Goal: Task Accomplishment & Management: Manage account settings

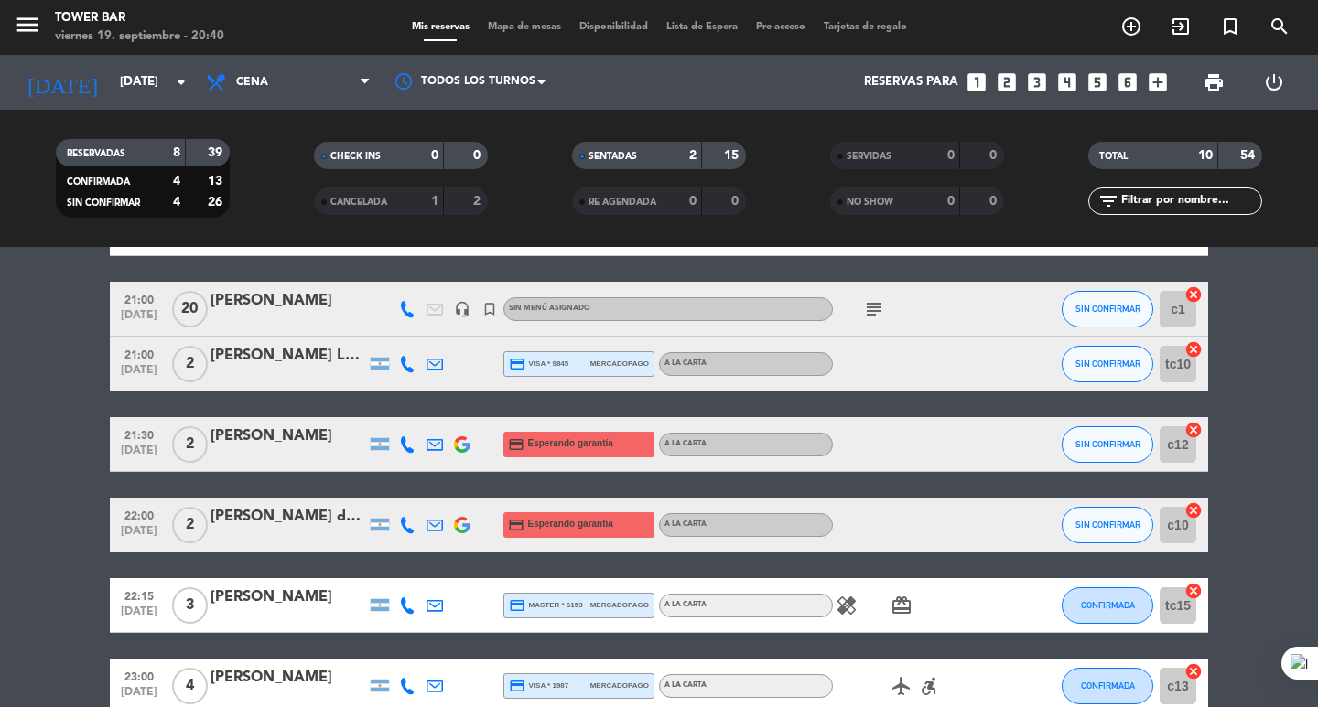
scroll to position [470, 0]
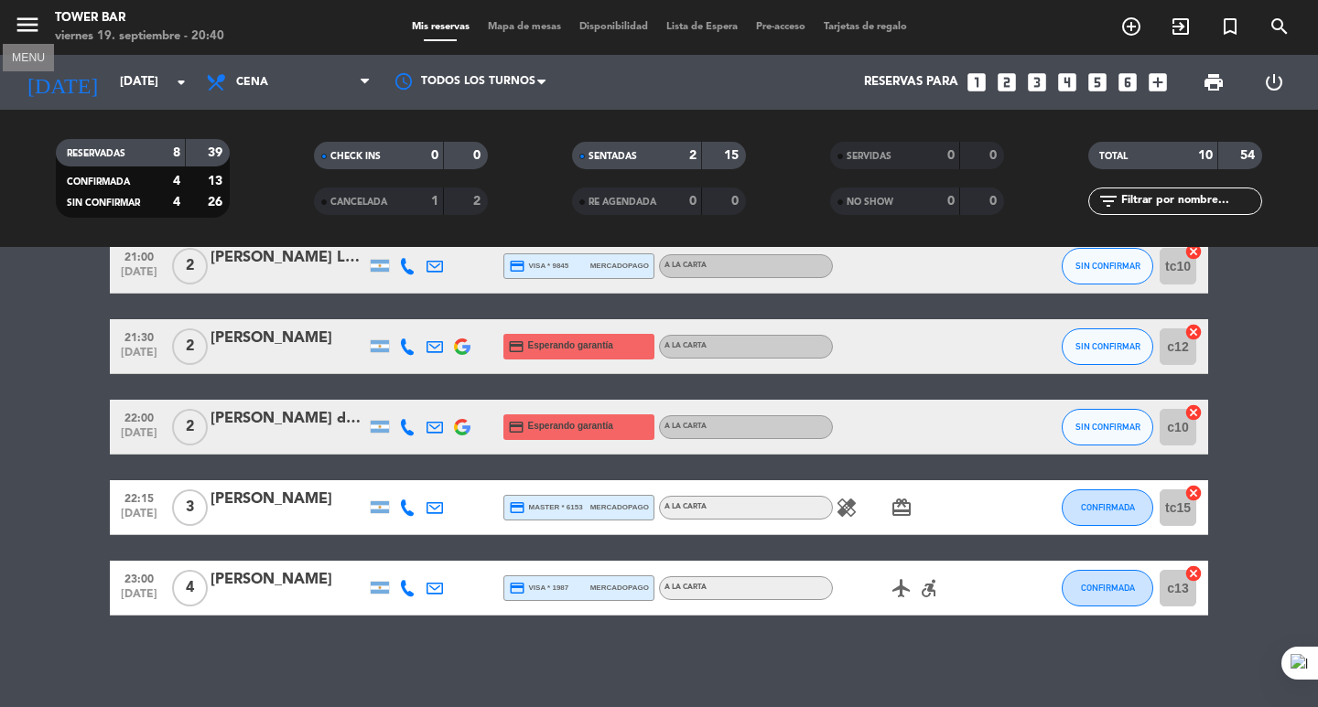
click at [32, 25] on icon "menu" at bounding box center [27, 24] width 27 height 27
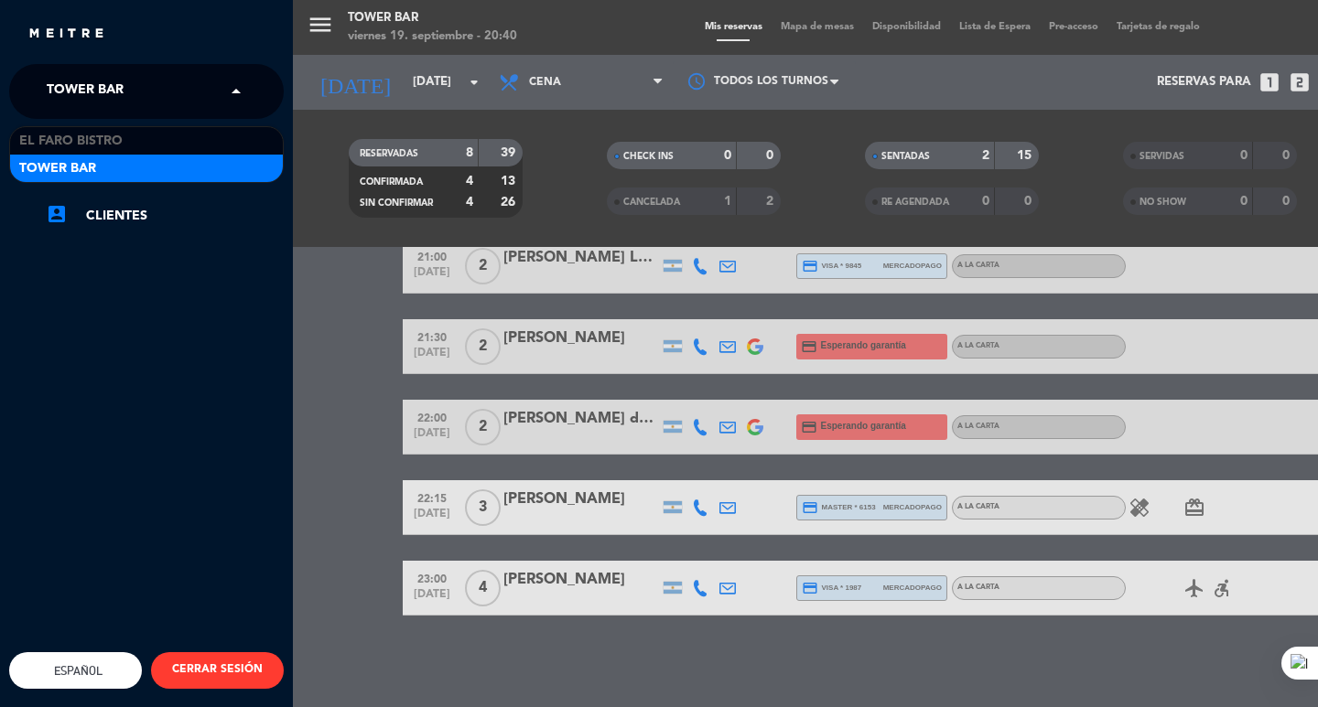
click at [138, 84] on div "× Tower Bar" at bounding box center [95, 91] width 112 height 38
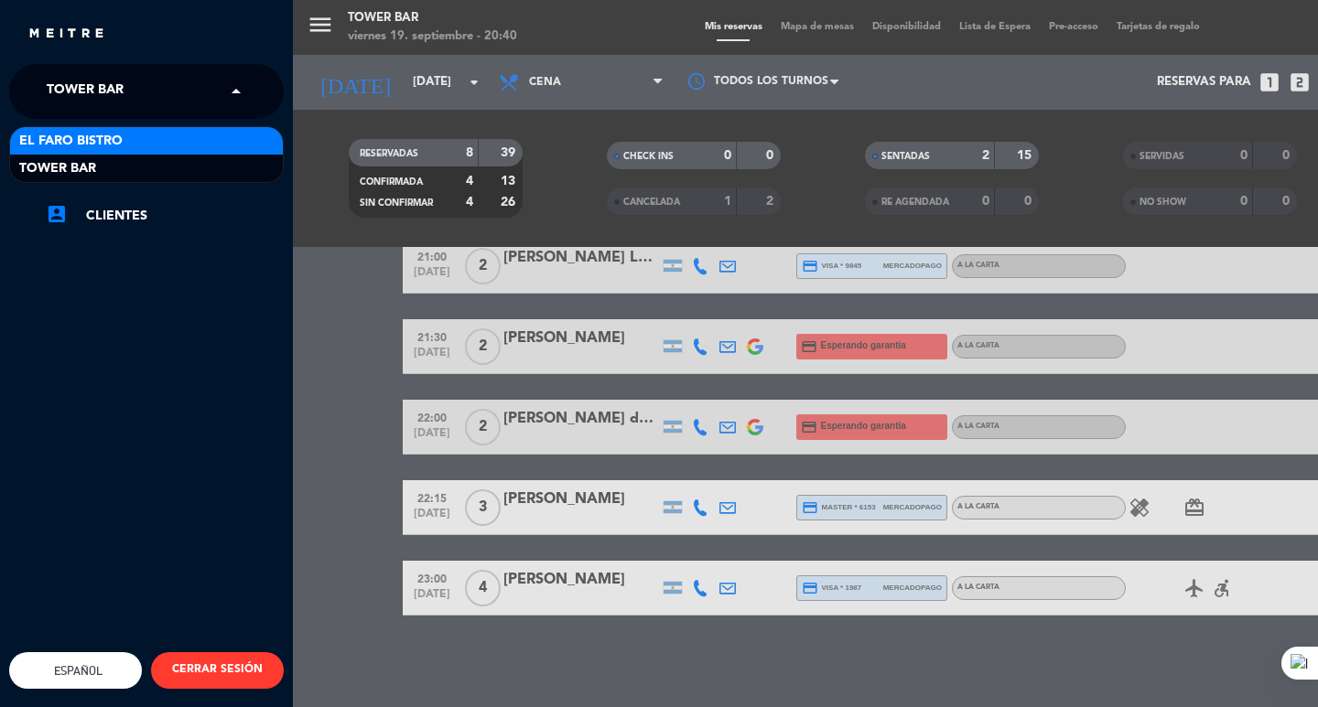
click at [138, 142] on div "El Faro Bistro" at bounding box center [146, 140] width 273 height 27
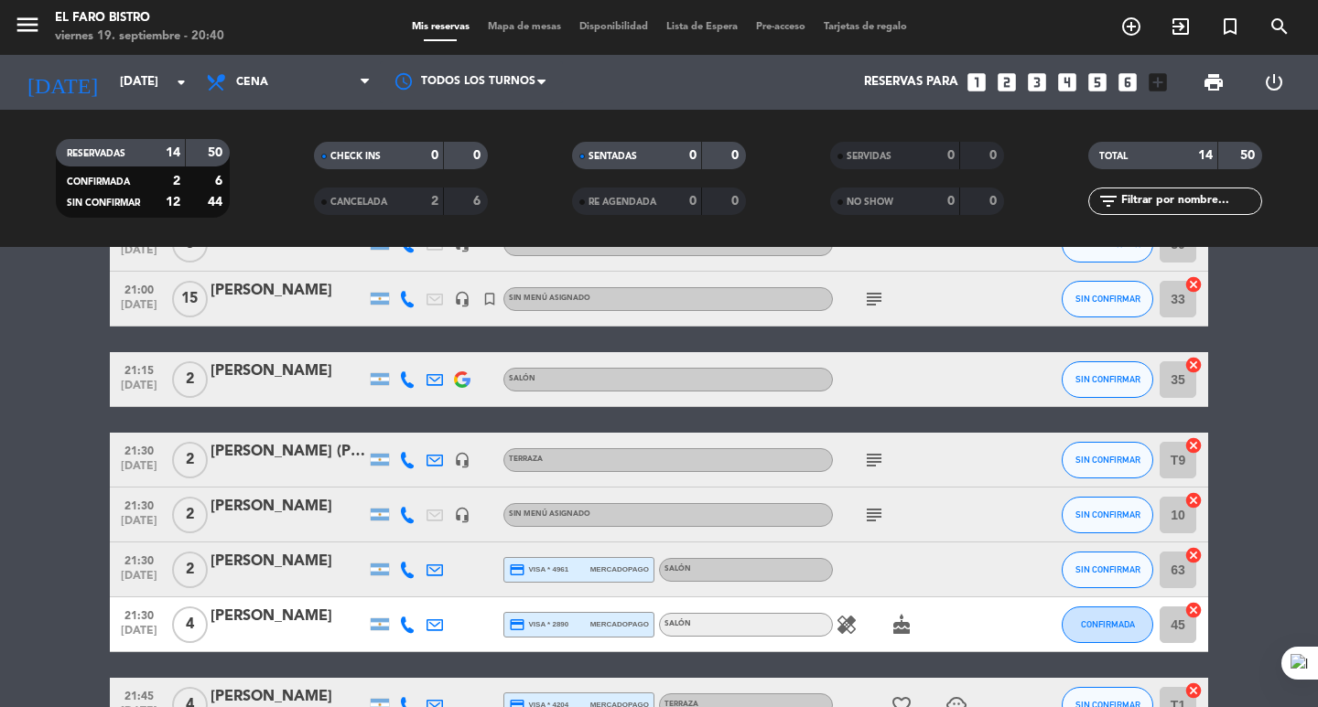
scroll to position [23, 0]
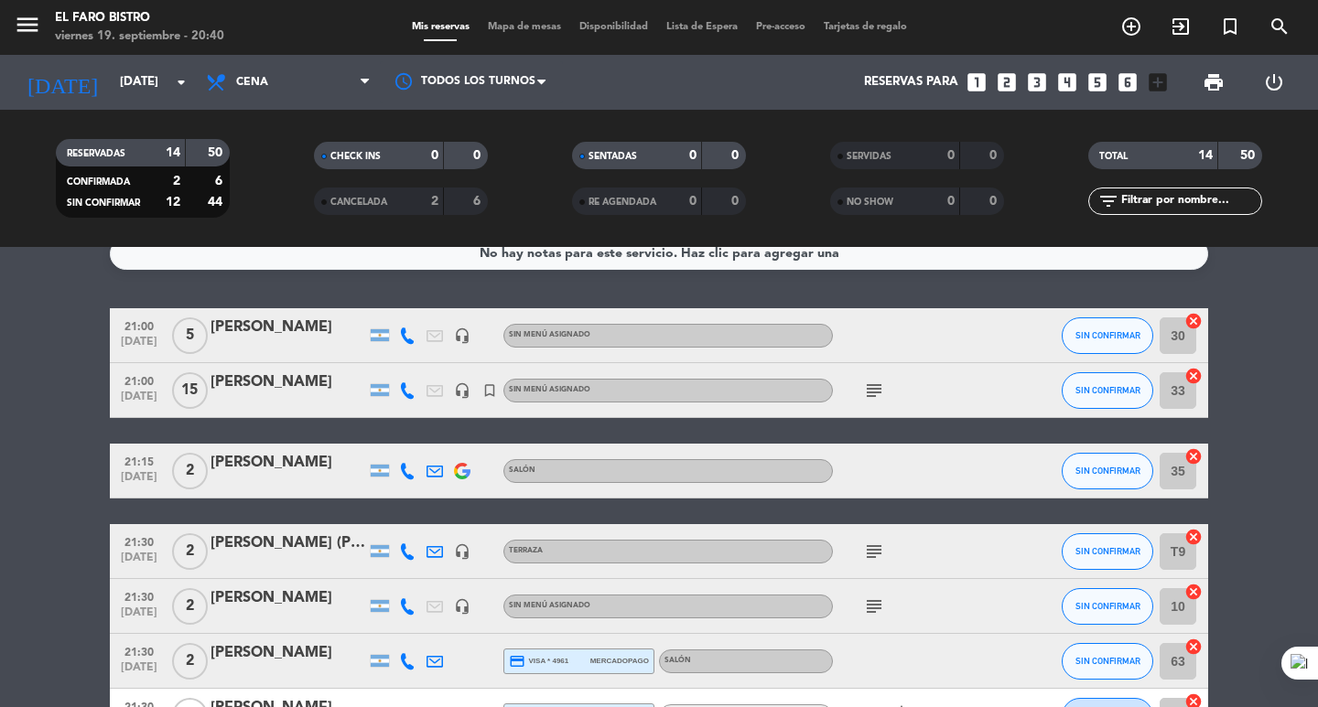
click at [22, 5] on div "menu El Faro Bistro [DATE] 19. septiembre - 20:40 Mis reservas Mapa de mesas Di…" at bounding box center [659, 27] width 1318 height 55
click at [27, 8] on span "menu" at bounding box center [34, 27] width 41 height 43
click at [28, 27] on icon "menu" at bounding box center [27, 24] width 27 height 27
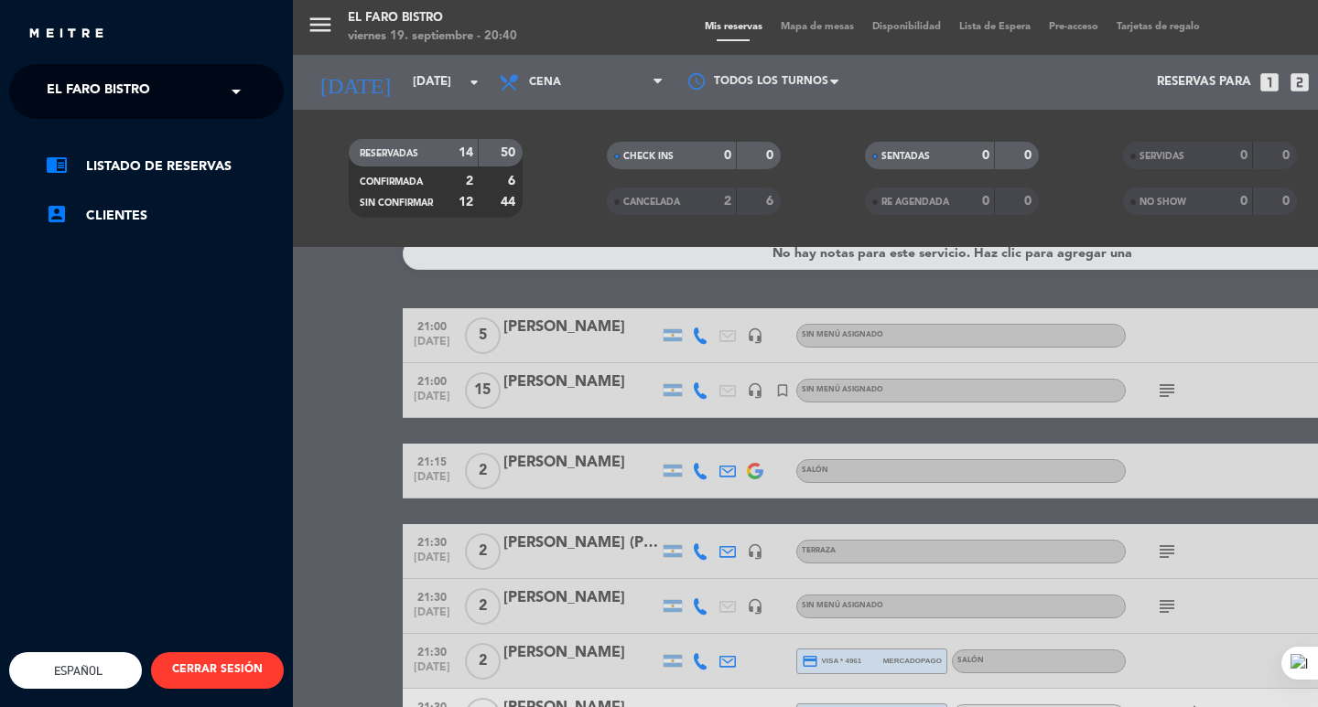
click at [166, 92] on div "× El Faro Bistro" at bounding box center [108, 91] width 138 height 38
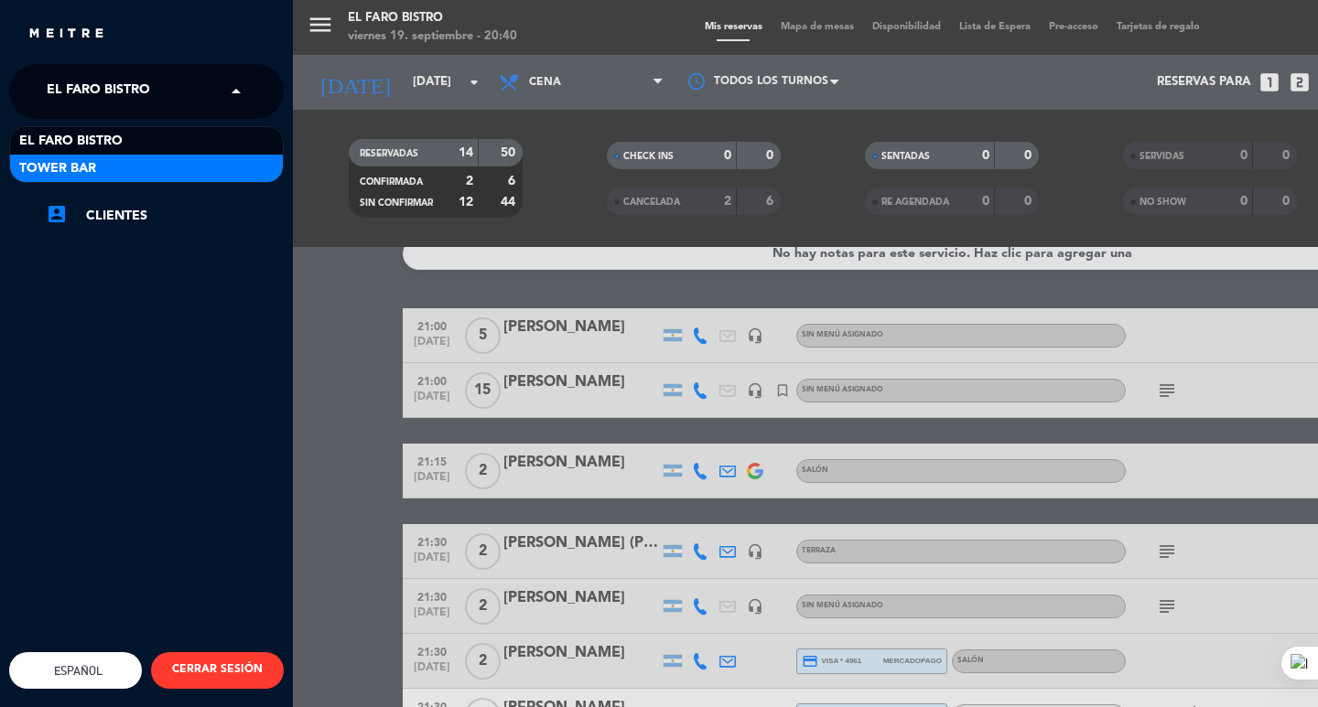
click at [188, 167] on div "Tower Bar" at bounding box center [146, 168] width 273 height 27
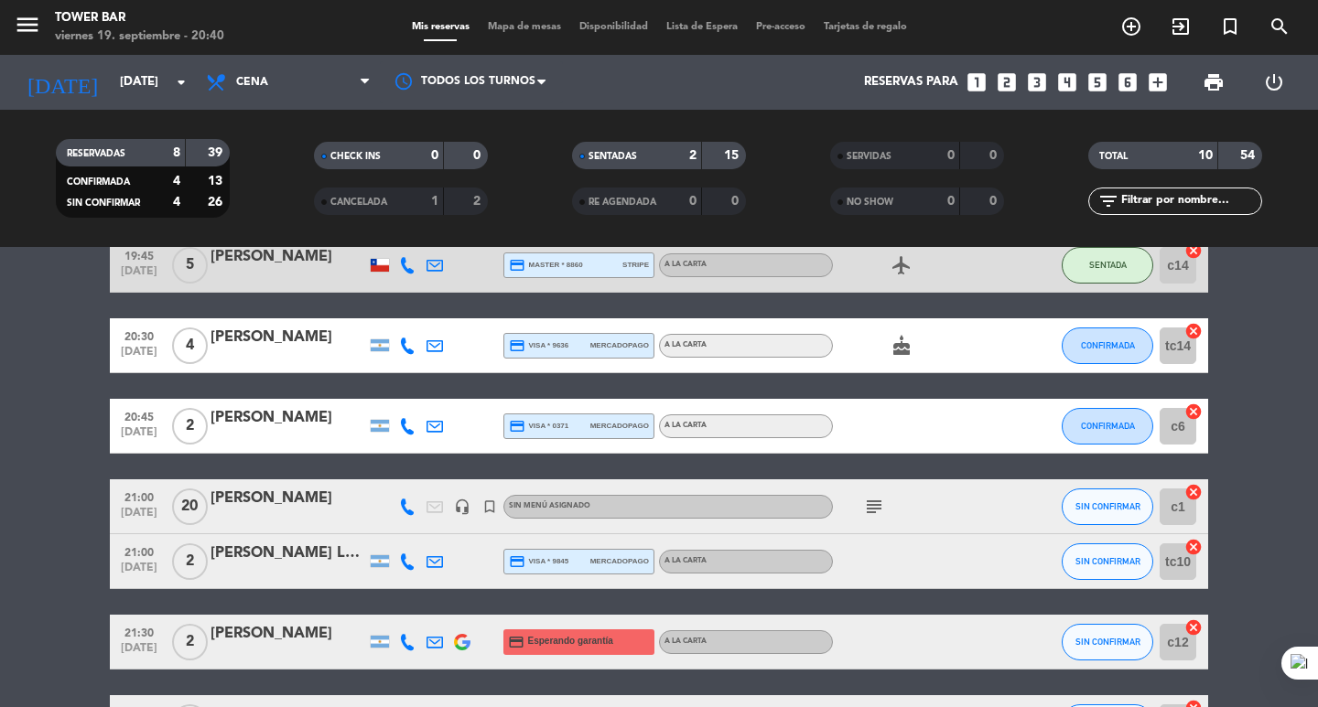
scroll to position [206, 0]
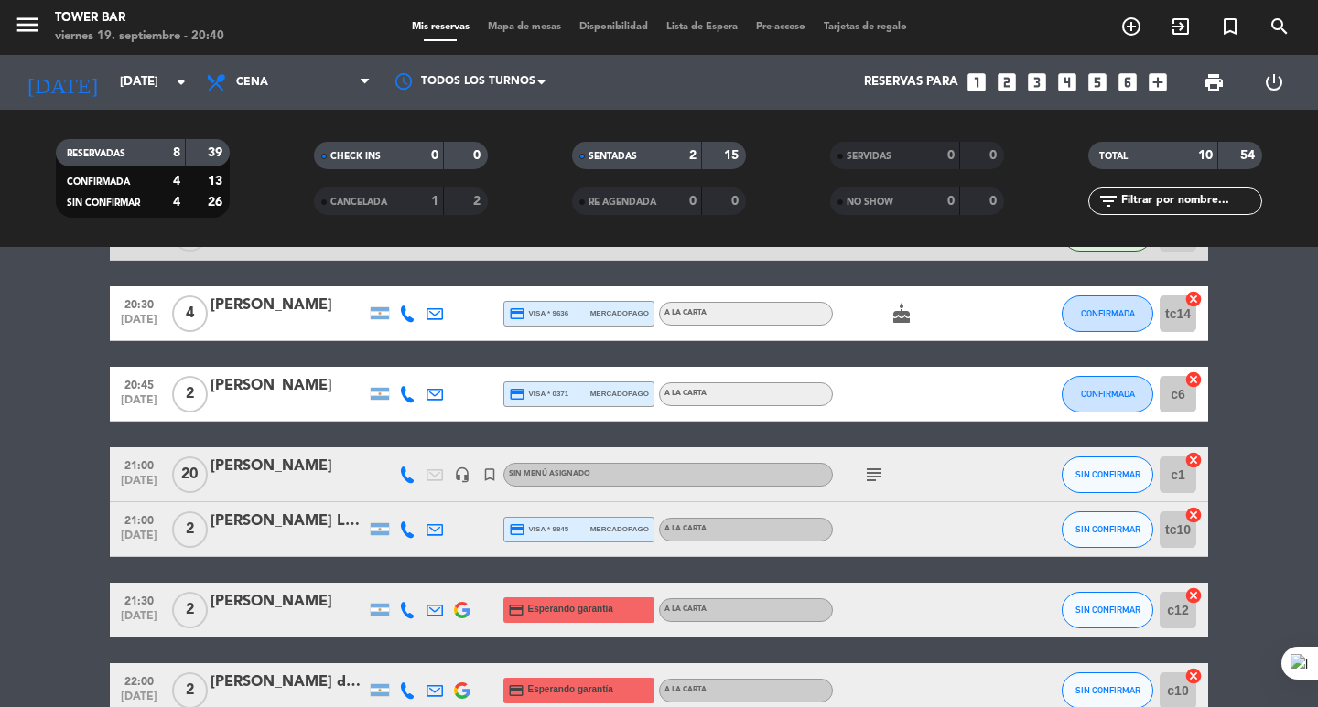
click at [906, 314] on icon "cake" at bounding box center [902, 314] width 22 height 22
click at [930, 364] on div "19:30 [DATE] [PERSON_NAME] credit_card master * 5718 mercadopago A LA CARTA cak…" at bounding box center [659, 502] width 1098 height 754
click at [1137, 308] on button "CONFIRMADA" at bounding box center [1108, 314] width 92 height 37
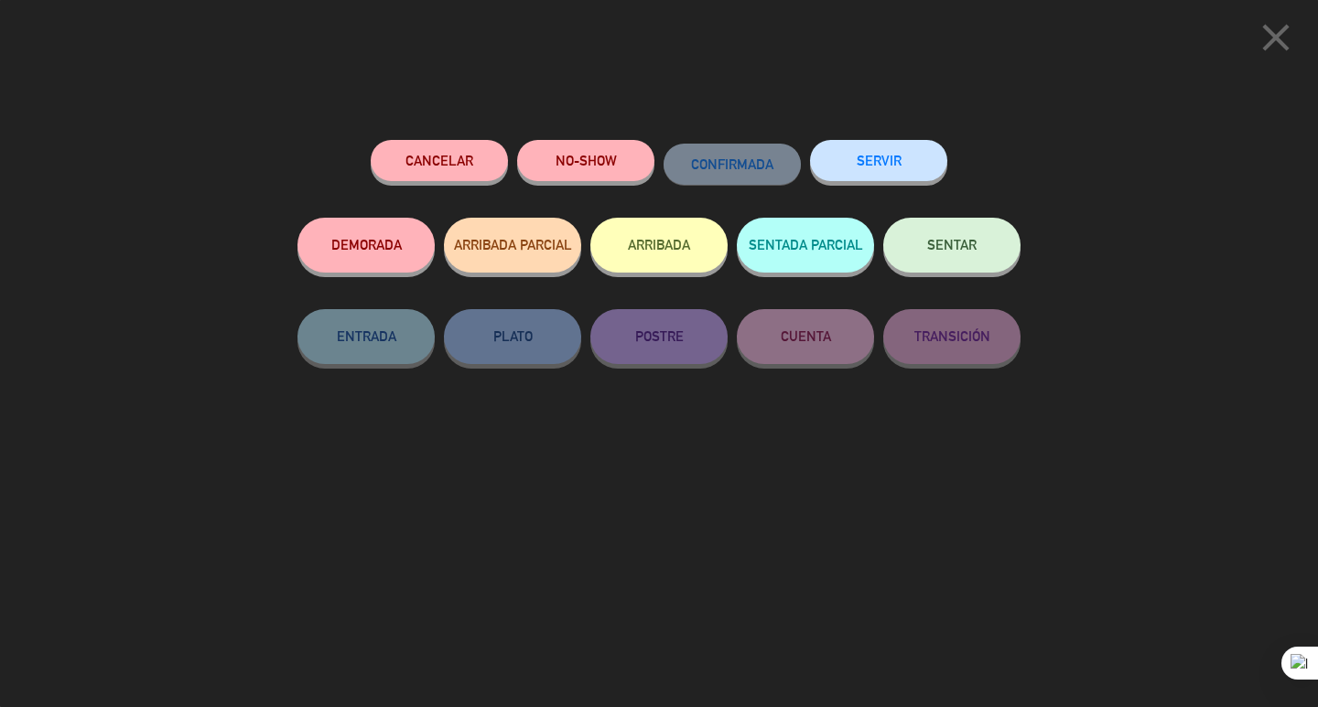
click at [986, 260] on button "SENTAR" at bounding box center [951, 245] width 137 height 55
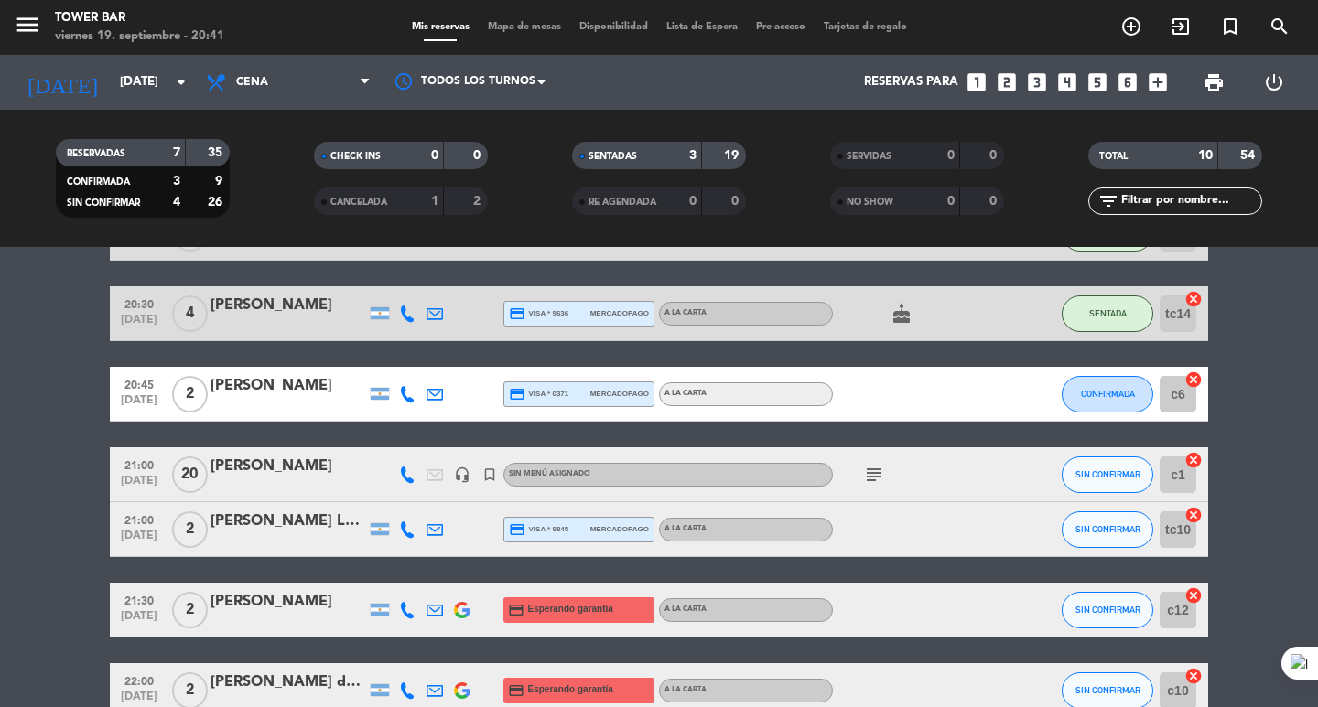
click at [248, 305] on div "[PERSON_NAME]" at bounding box center [289, 306] width 156 height 24
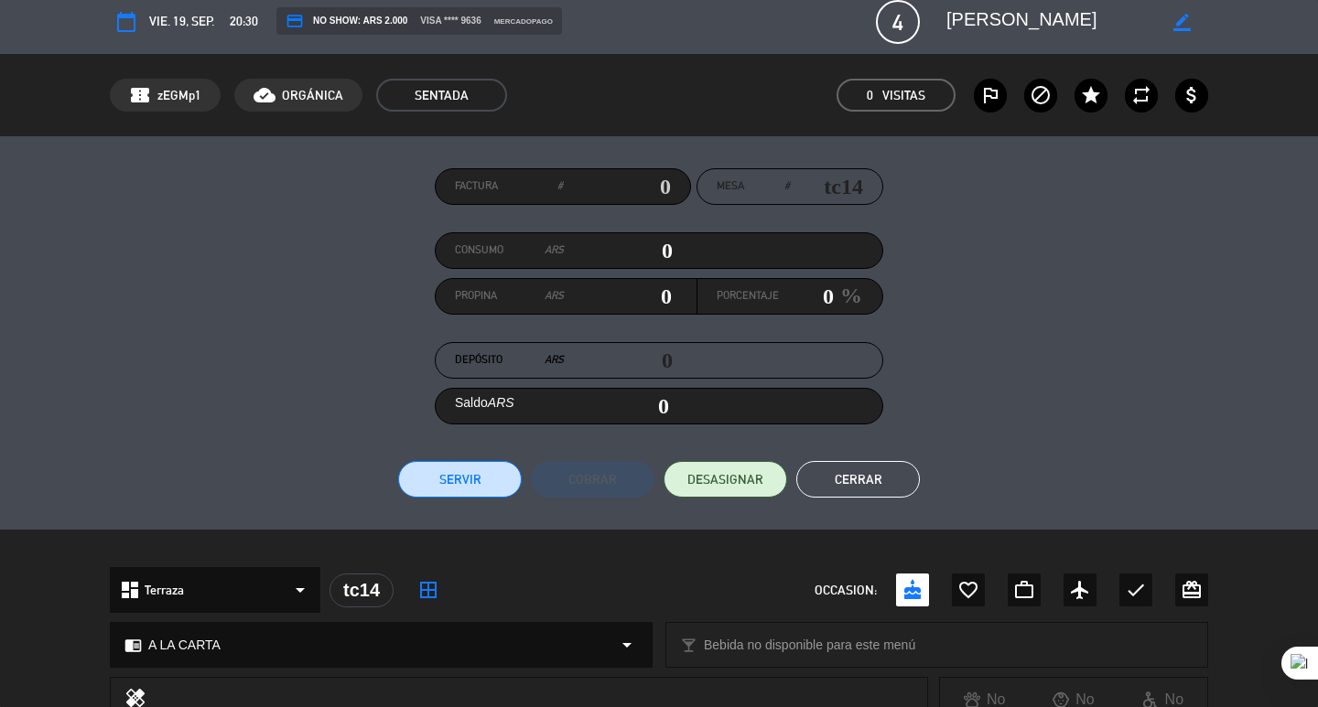
scroll to position [0, 0]
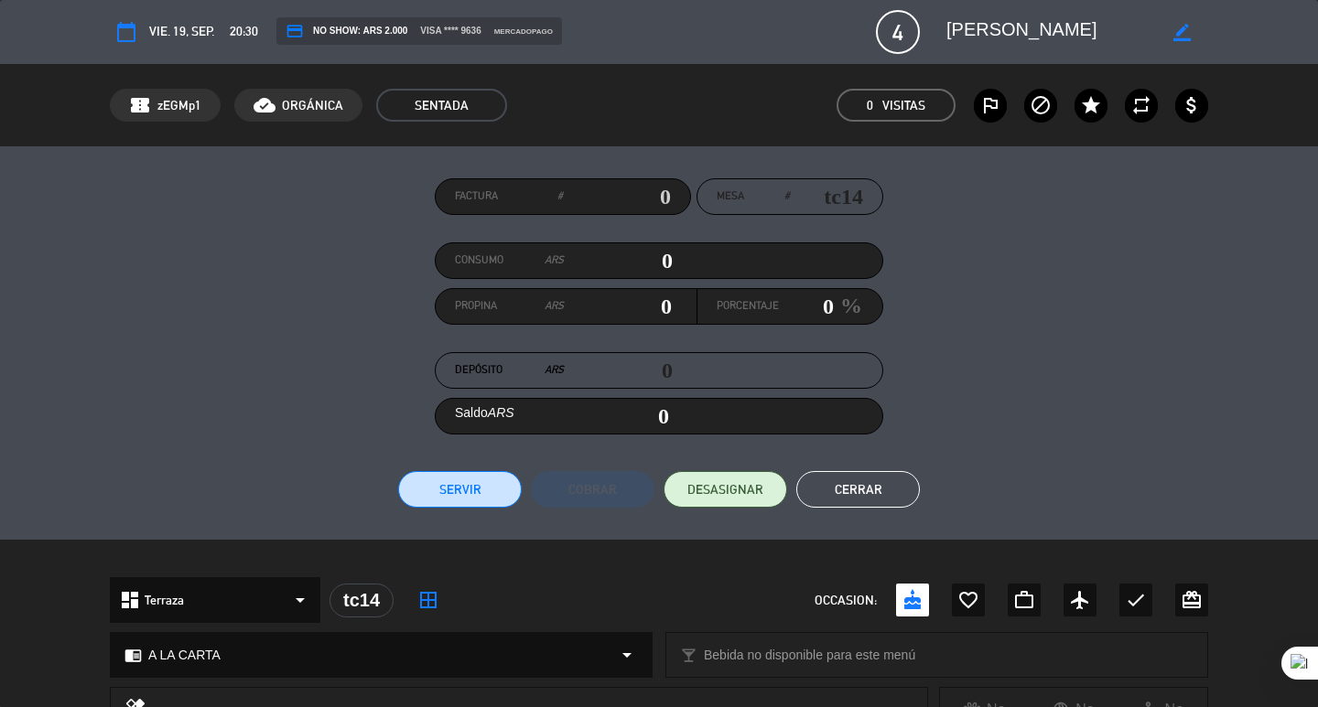
click at [886, 498] on button "Cerrar" at bounding box center [858, 489] width 124 height 37
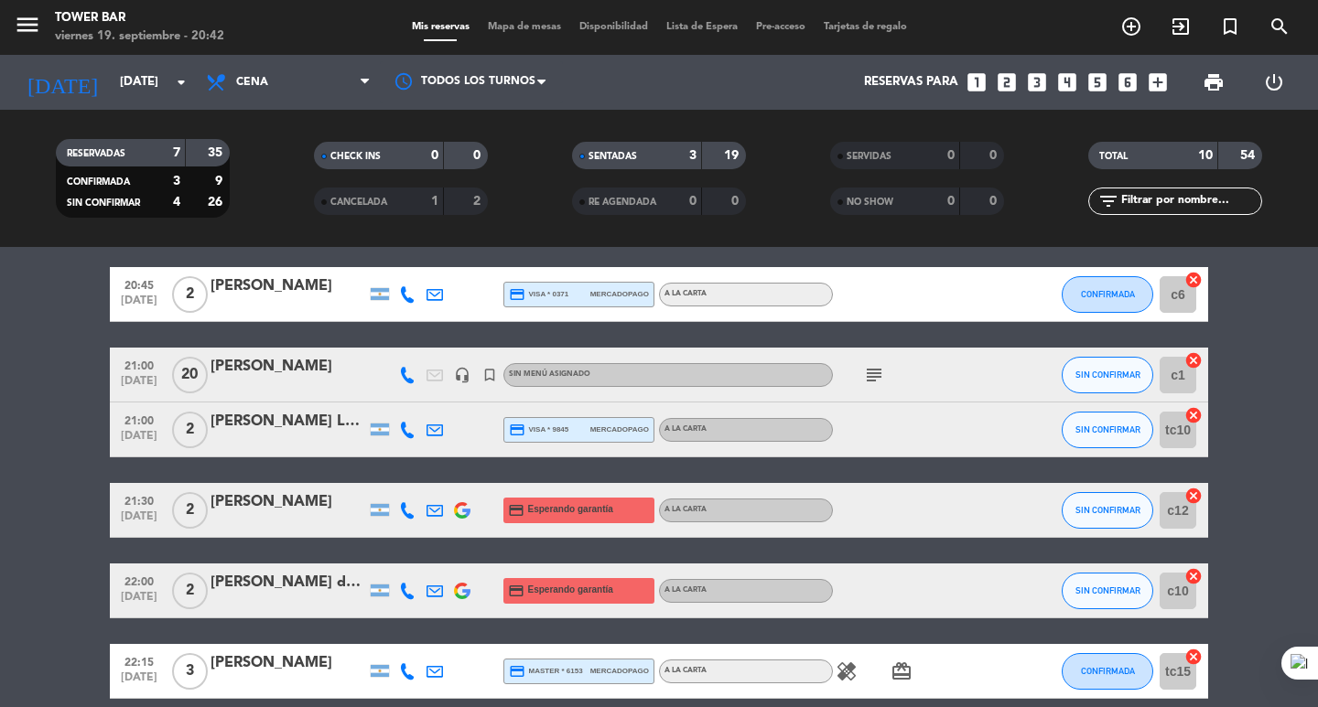
scroll to position [286, 0]
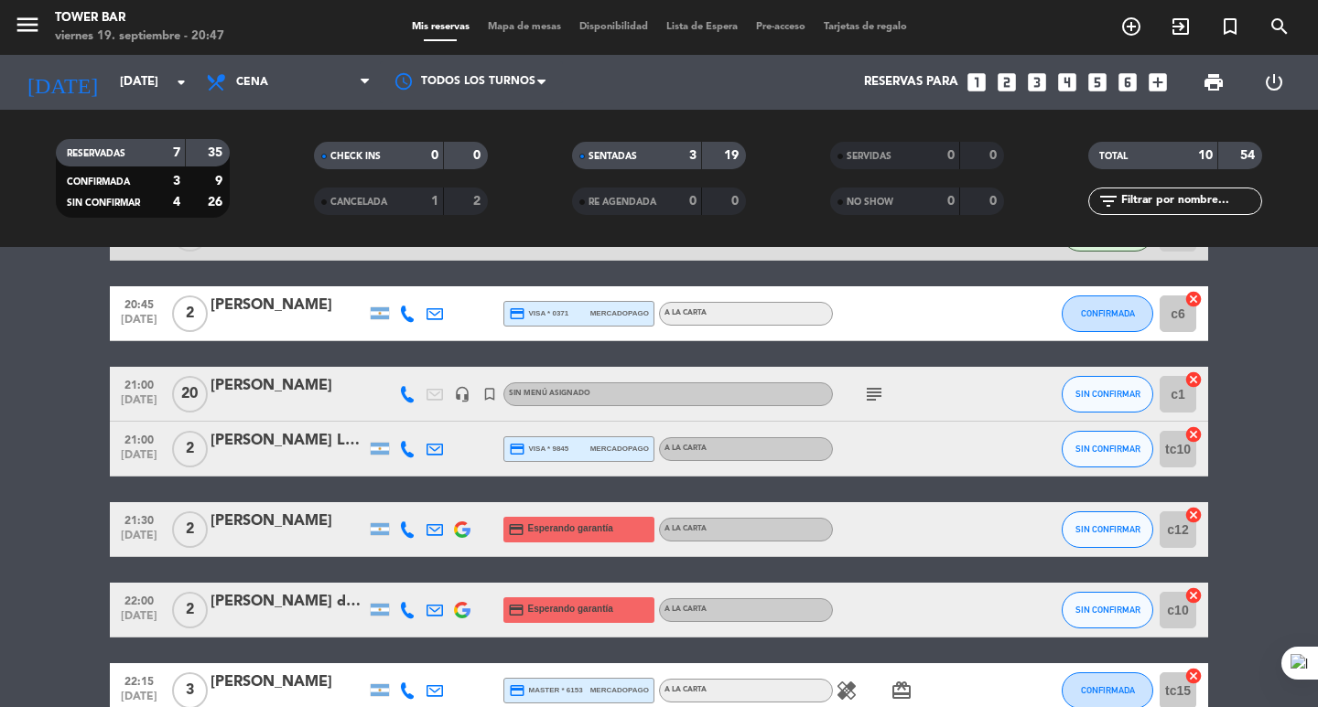
drag, startPoint x: 885, startPoint y: 310, endPoint x: 896, endPoint y: 321, distance: 15.5
click at [895, 321] on div at bounding box center [915, 313] width 165 height 54
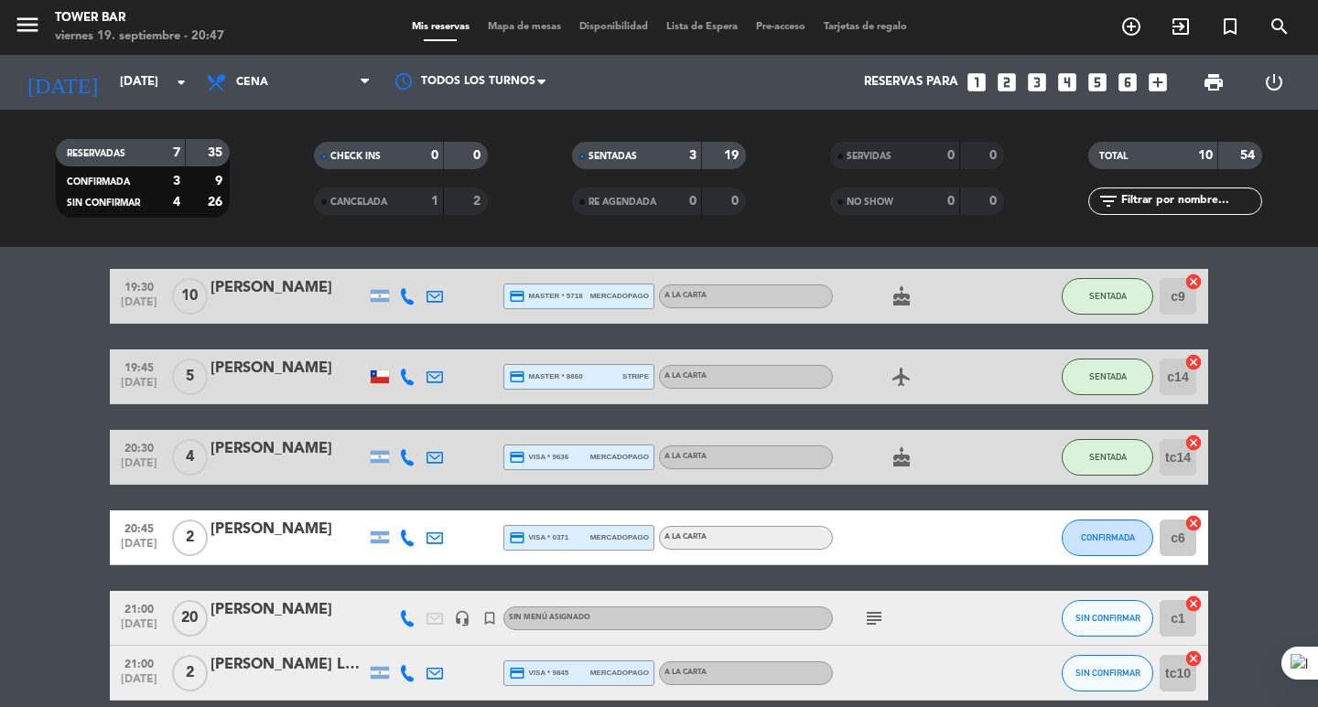
scroll to position [92, 0]
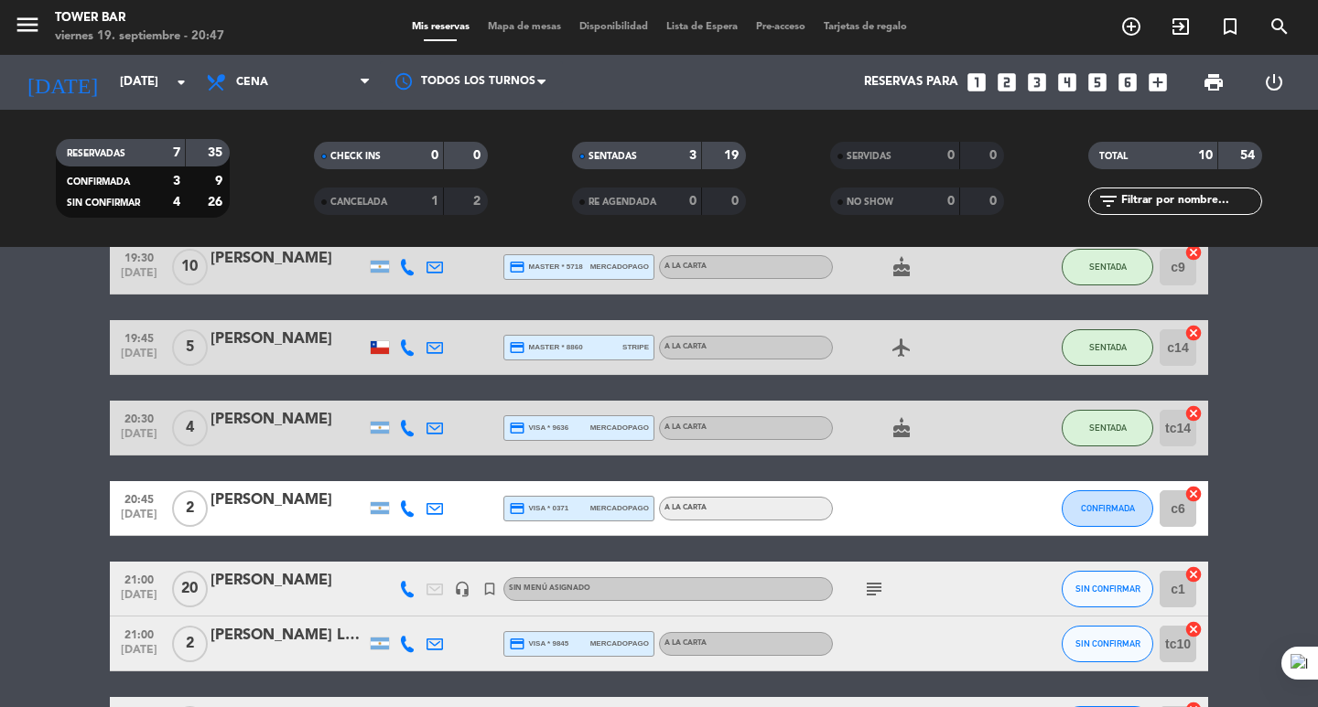
click at [872, 594] on icon "subject" at bounding box center [874, 589] width 22 height 22
click at [889, 634] on div at bounding box center [915, 644] width 165 height 54
click at [897, 421] on icon "cake" at bounding box center [902, 428] width 22 height 22
click at [919, 471] on div "19:30 [DATE] [PERSON_NAME] credit_card master * 5718 mercadopago A LA CARTA cak…" at bounding box center [659, 617] width 1098 height 754
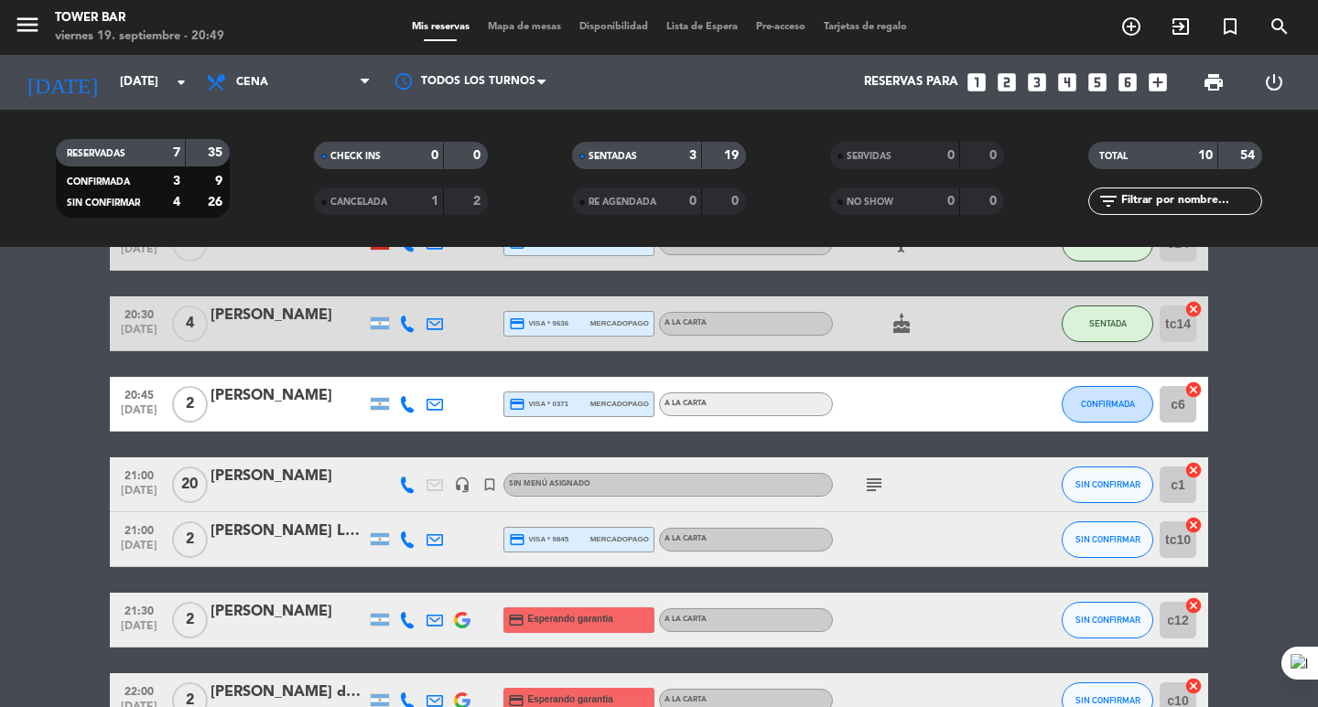
scroll to position [275, 0]
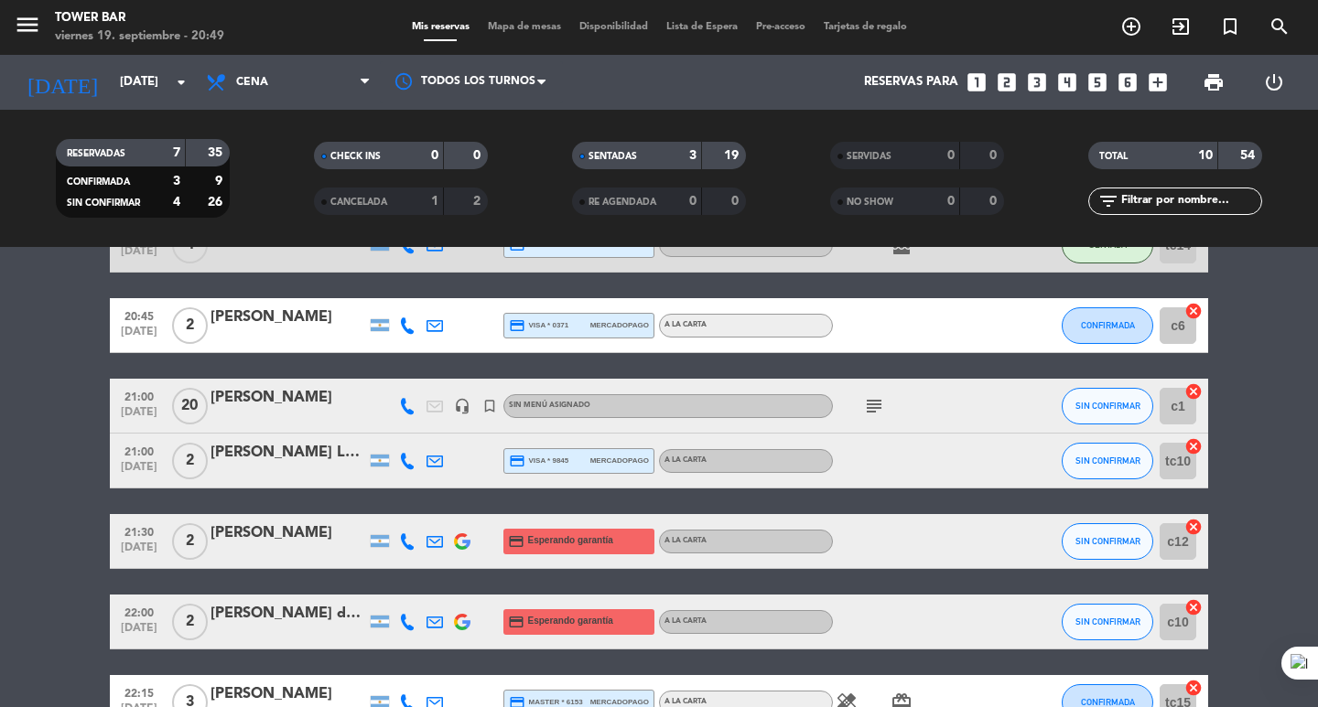
click at [485, 406] on icon "turned_in_not" at bounding box center [489, 406] width 16 height 16
click at [473, 427] on div "headset_mic" at bounding box center [461, 406] width 27 height 54
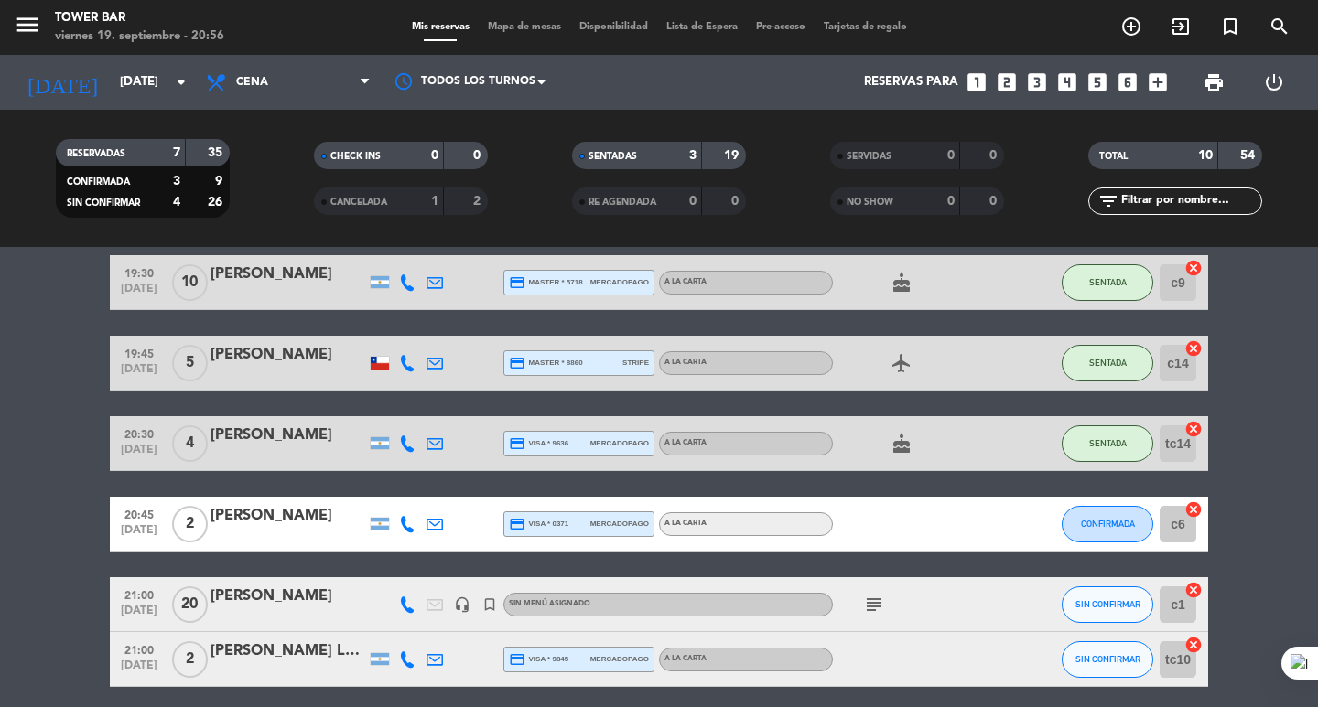
scroll to position [183, 0]
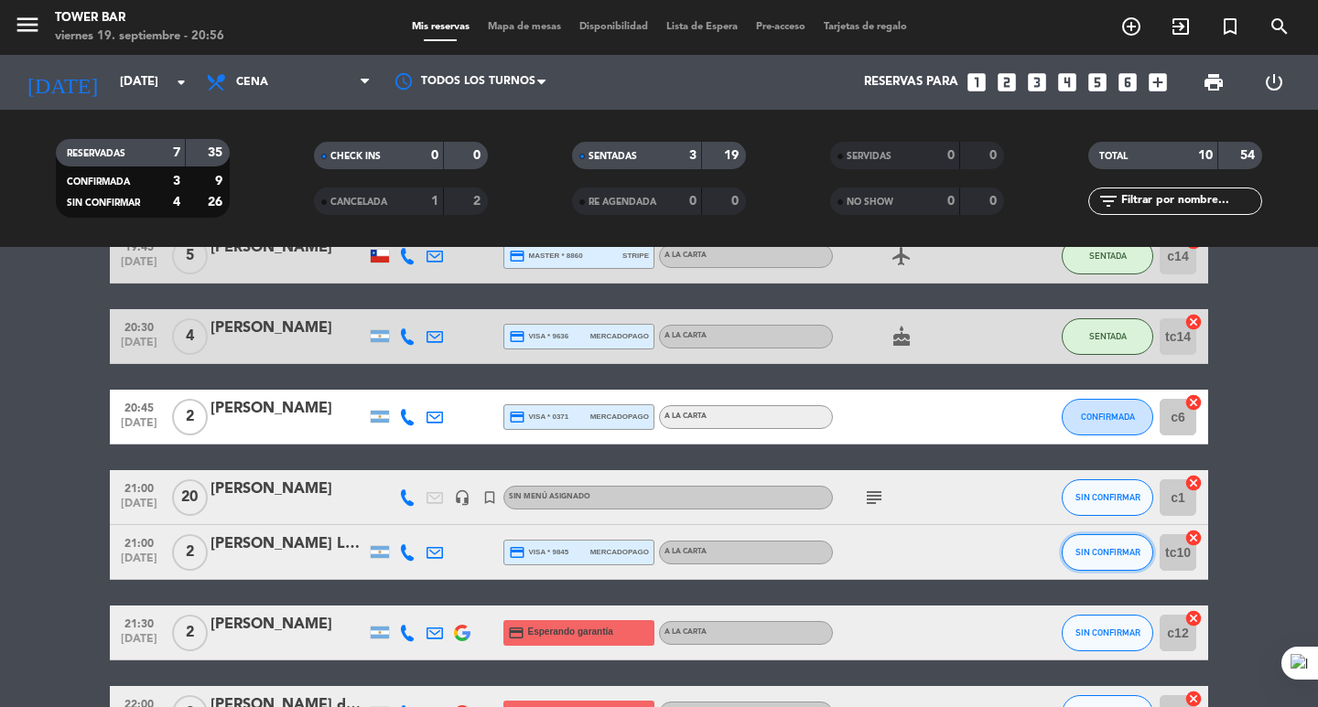
click at [1083, 554] on span "SIN CONFIRMAR" at bounding box center [1107, 552] width 65 height 10
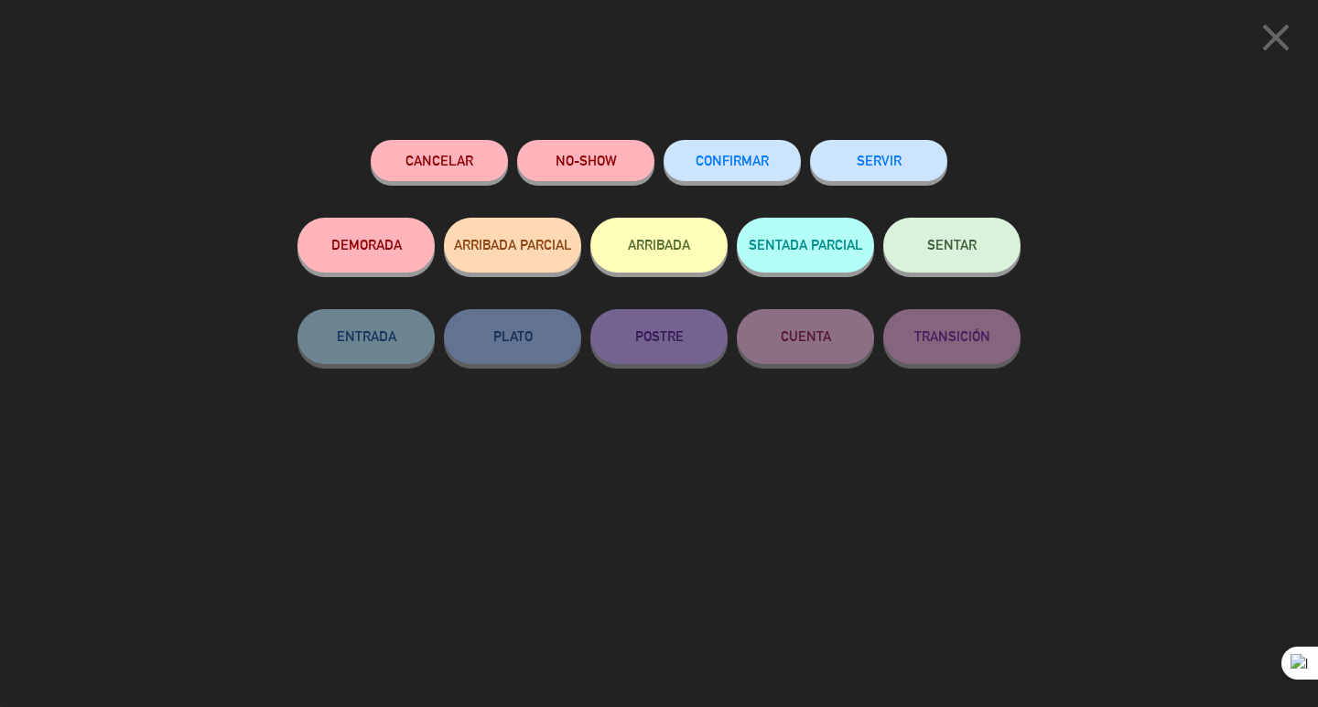
click at [987, 247] on button "SENTAR" at bounding box center [951, 245] width 137 height 55
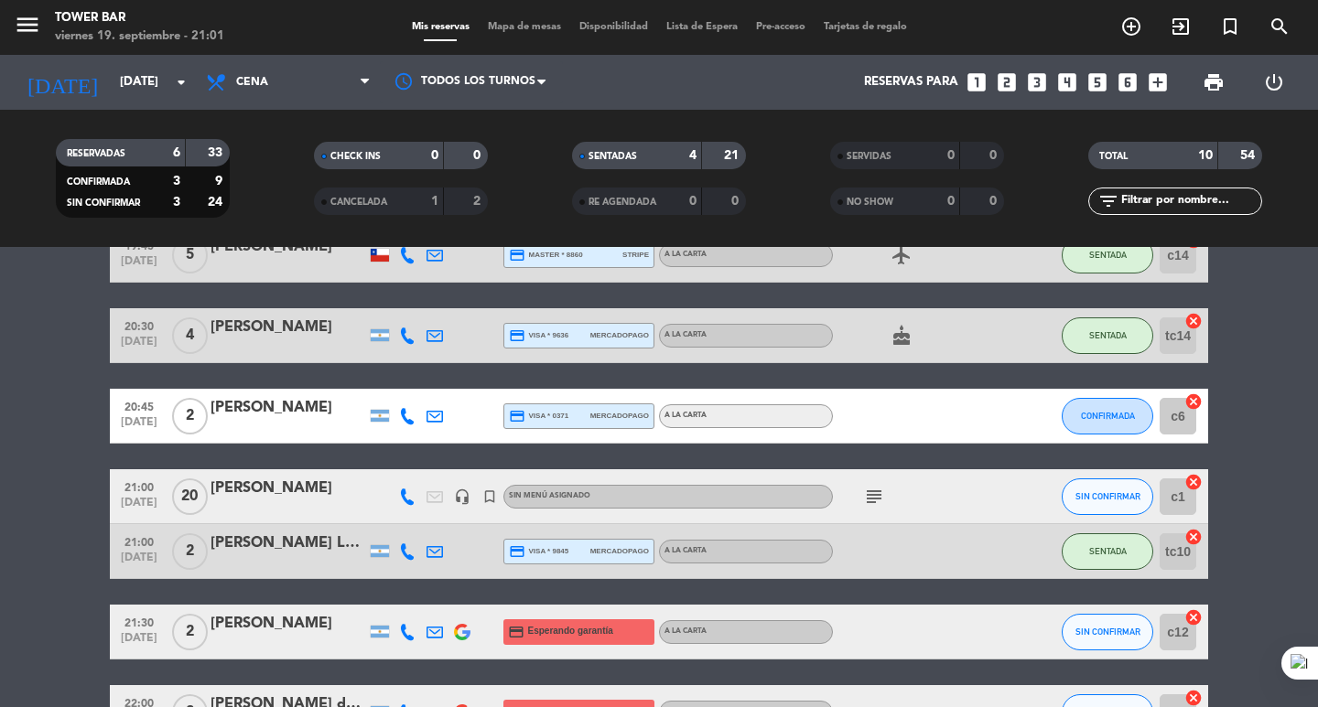
scroll to position [92, 0]
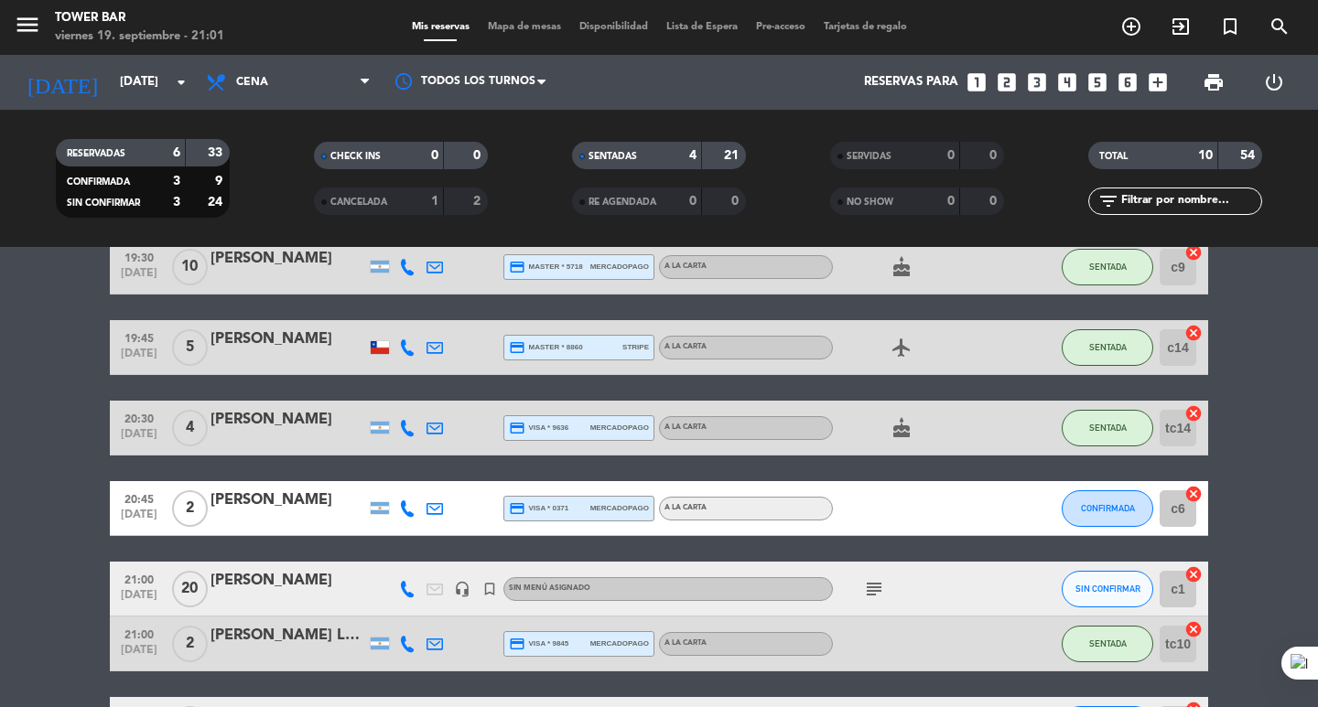
click at [28, 19] on icon "menu" at bounding box center [27, 24] width 27 height 27
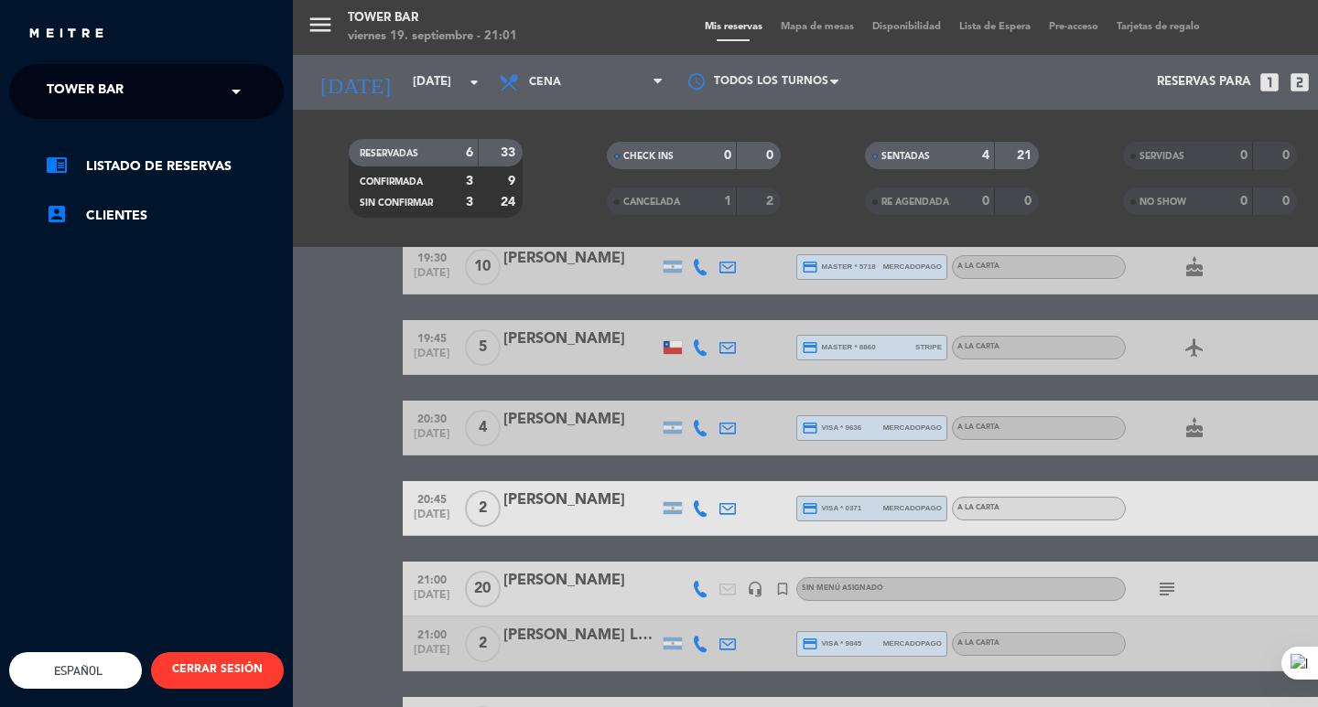
click at [135, 94] on div "× Tower Bar" at bounding box center [95, 91] width 112 height 38
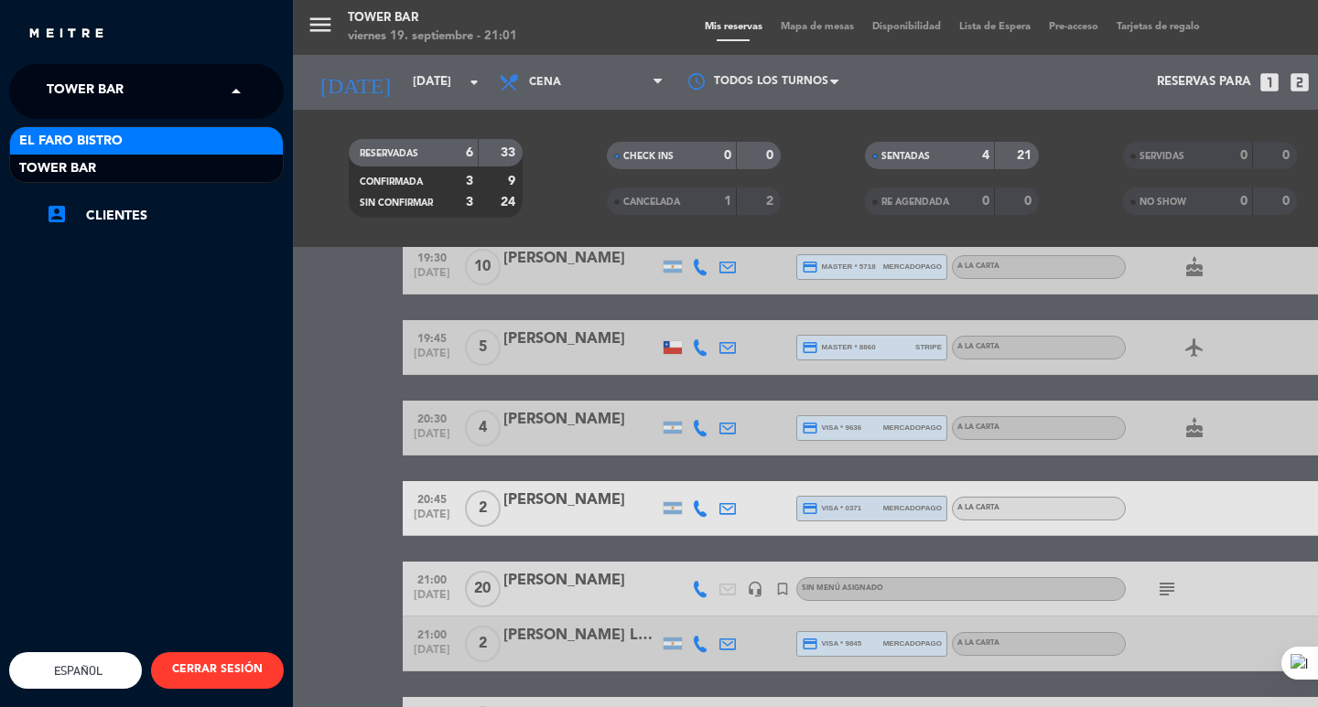
click at [149, 135] on div "El Faro Bistro" at bounding box center [146, 140] width 273 height 27
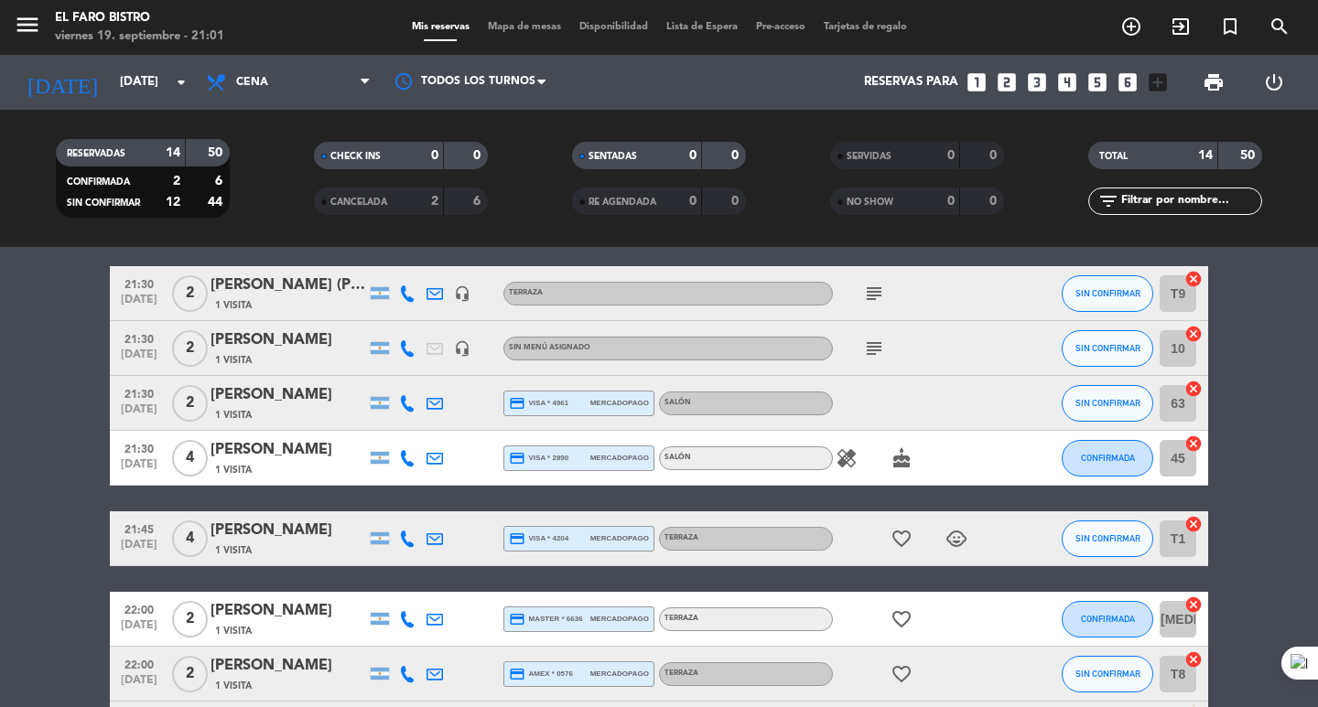
scroll to position [366, 0]
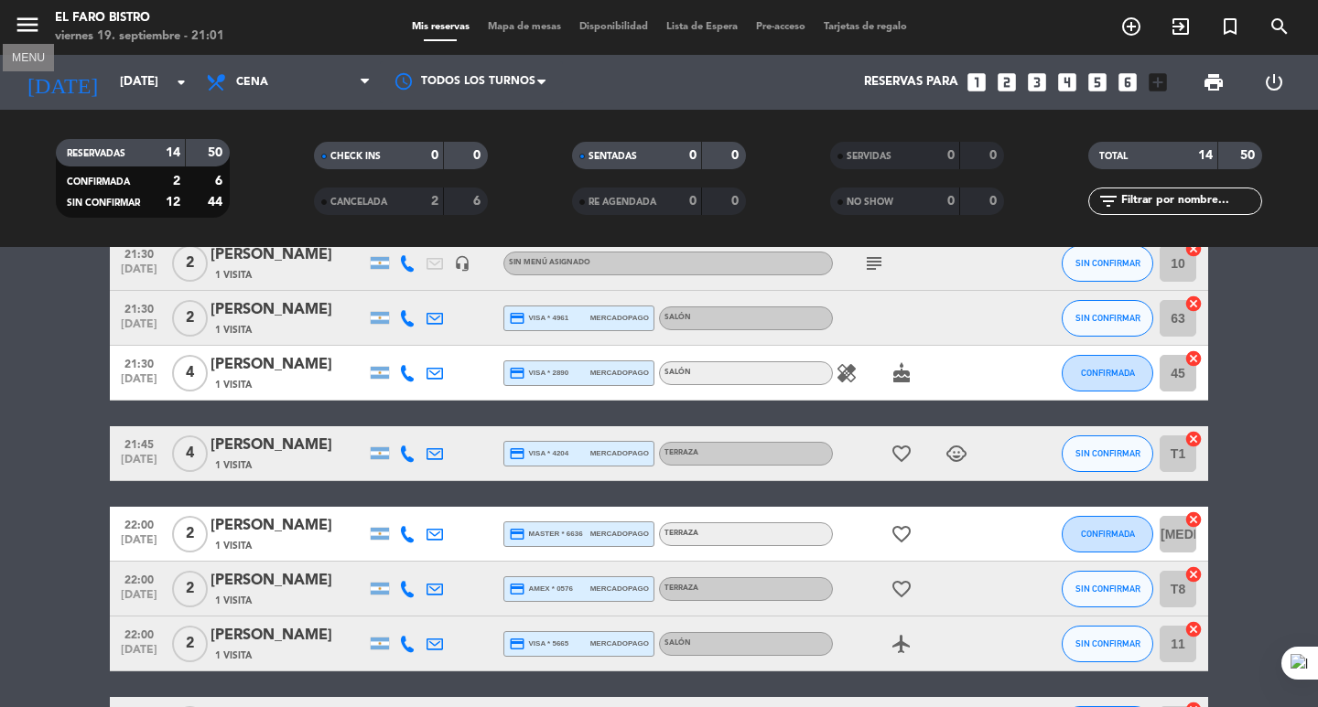
click at [23, 17] on icon "menu" at bounding box center [27, 24] width 27 height 27
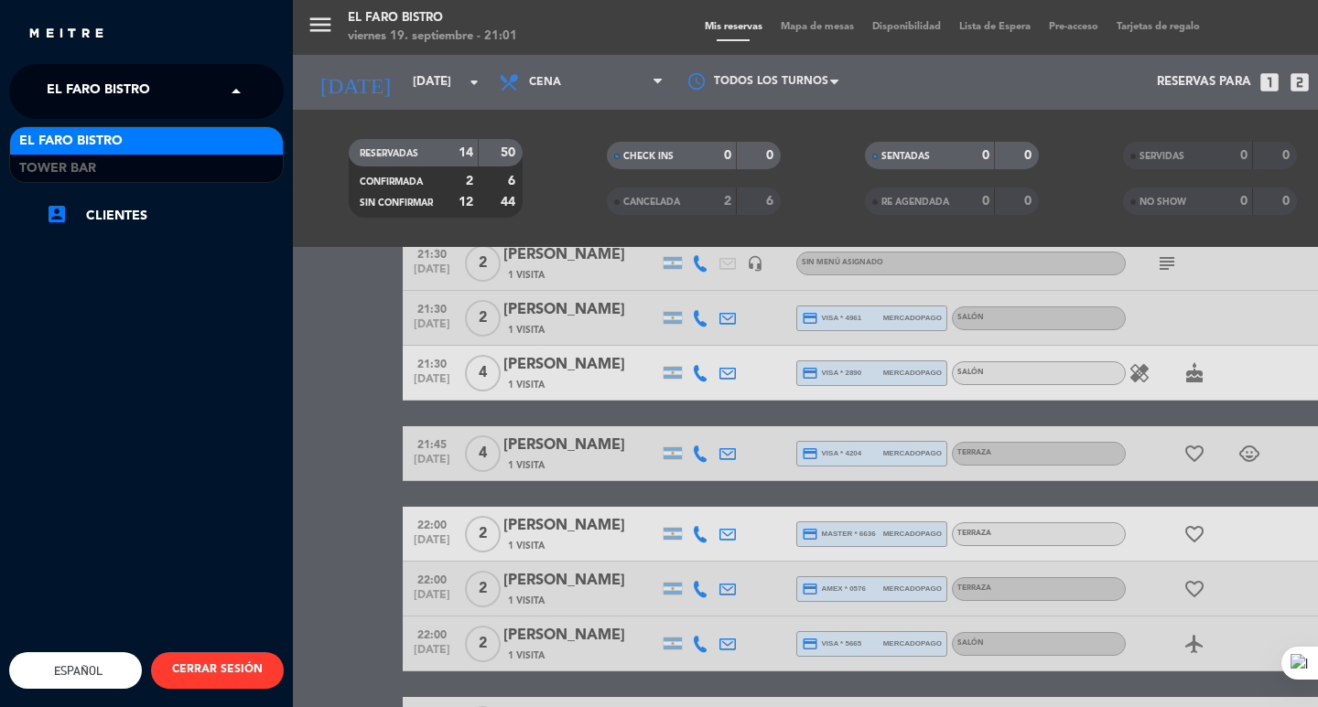
click at [146, 86] on span "El Faro Bistro" at bounding box center [98, 91] width 103 height 38
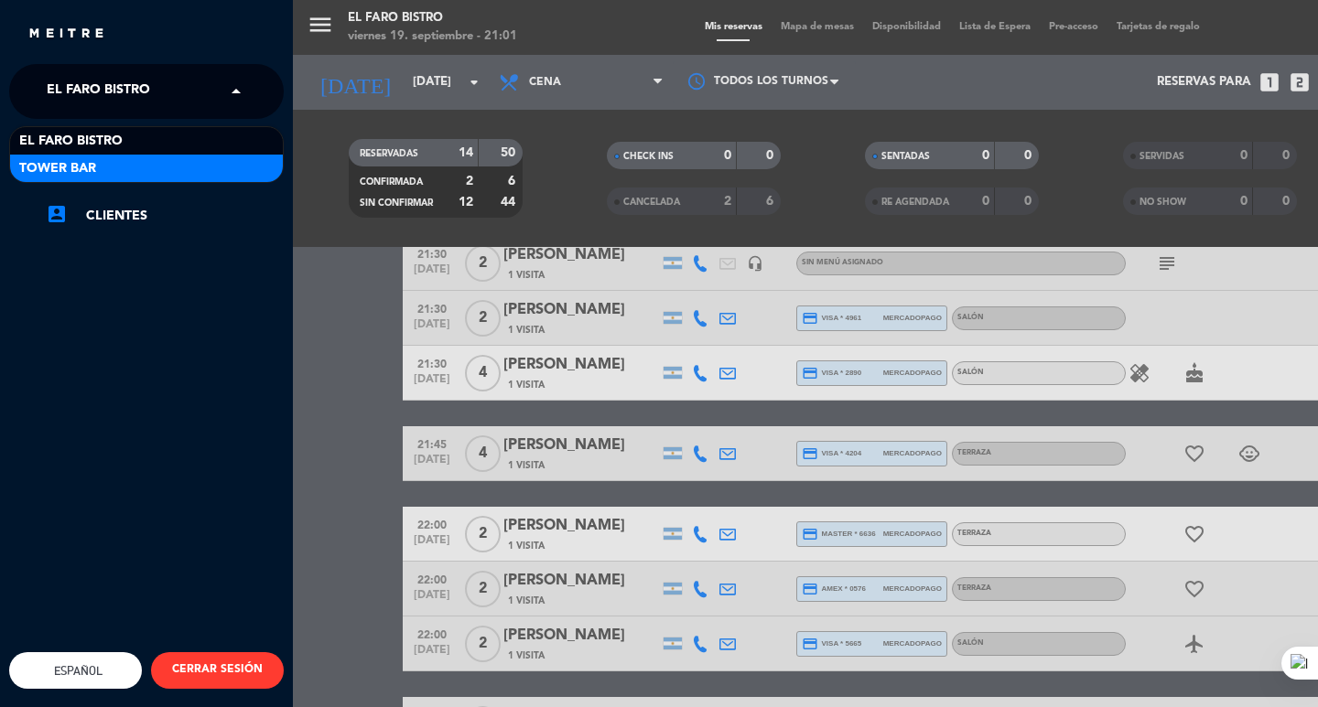
click at [132, 162] on div "Tower Bar" at bounding box center [146, 168] width 273 height 27
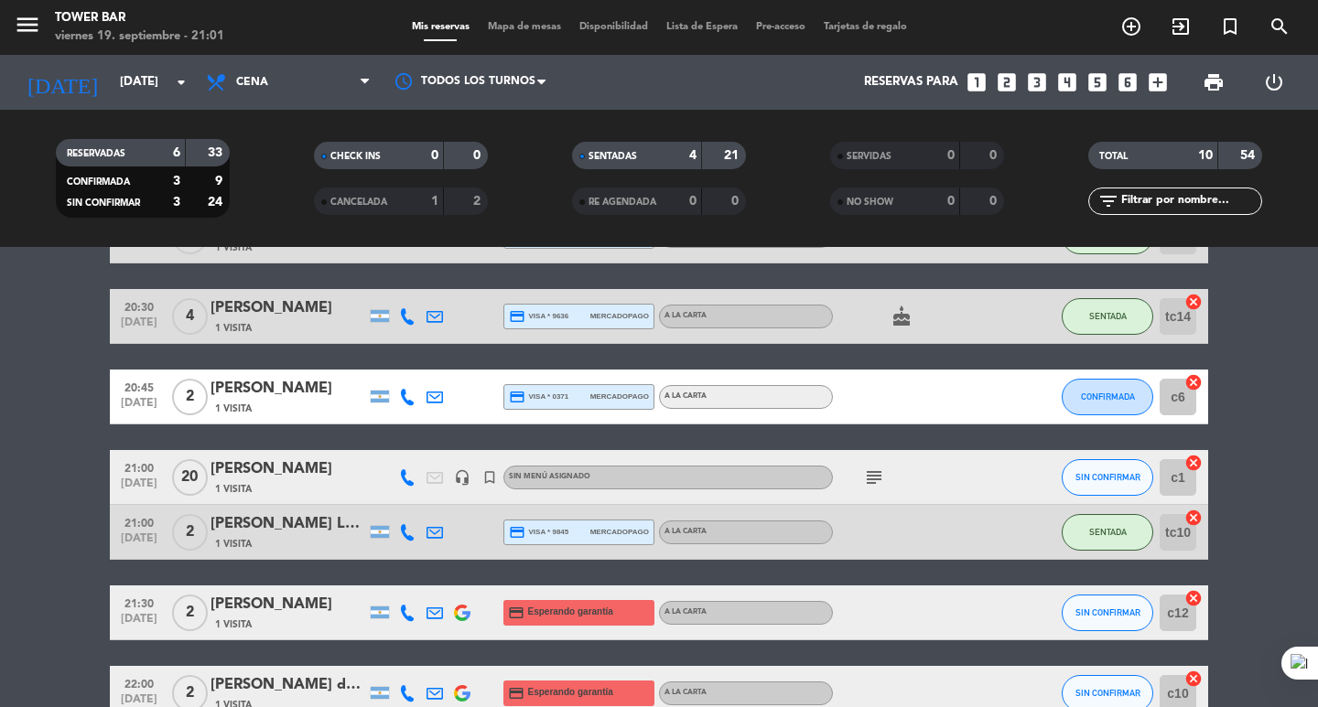
scroll to position [183, 0]
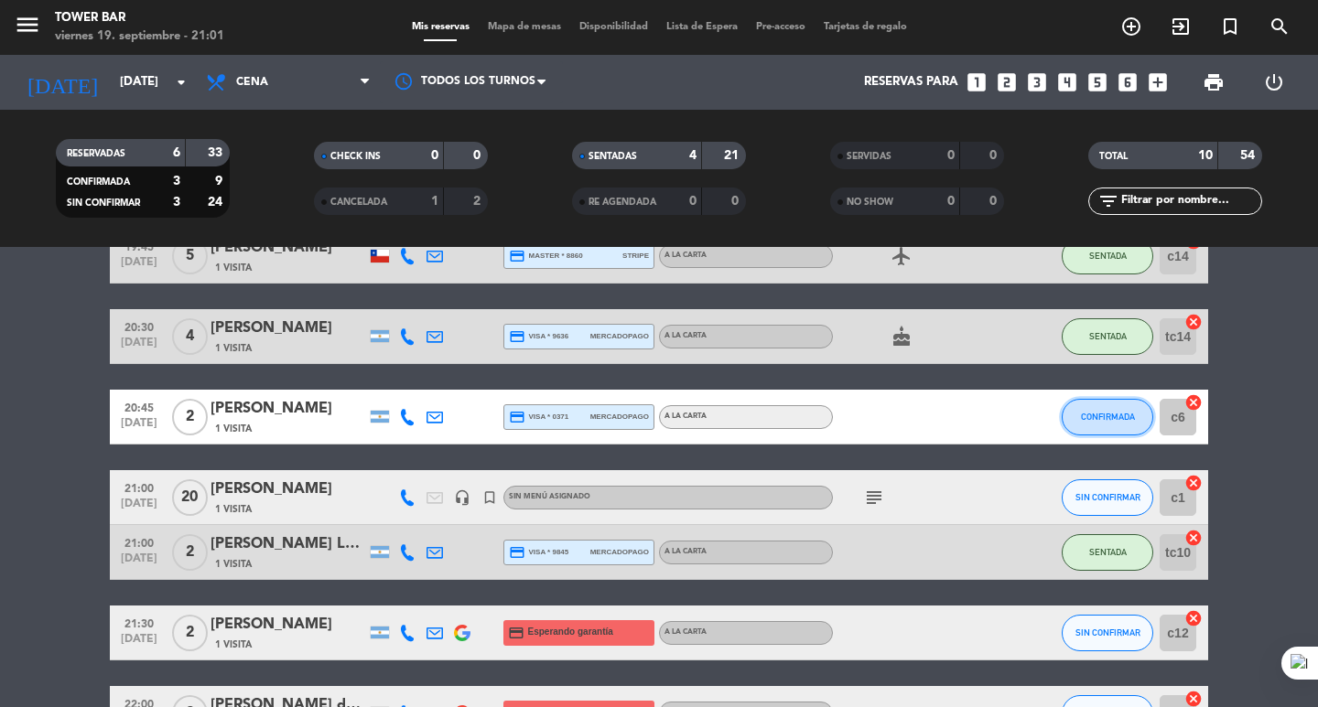
click at [1090, 414] on span "CONFIRMADA" at bounding box center [1108, 417] width 54 height 10
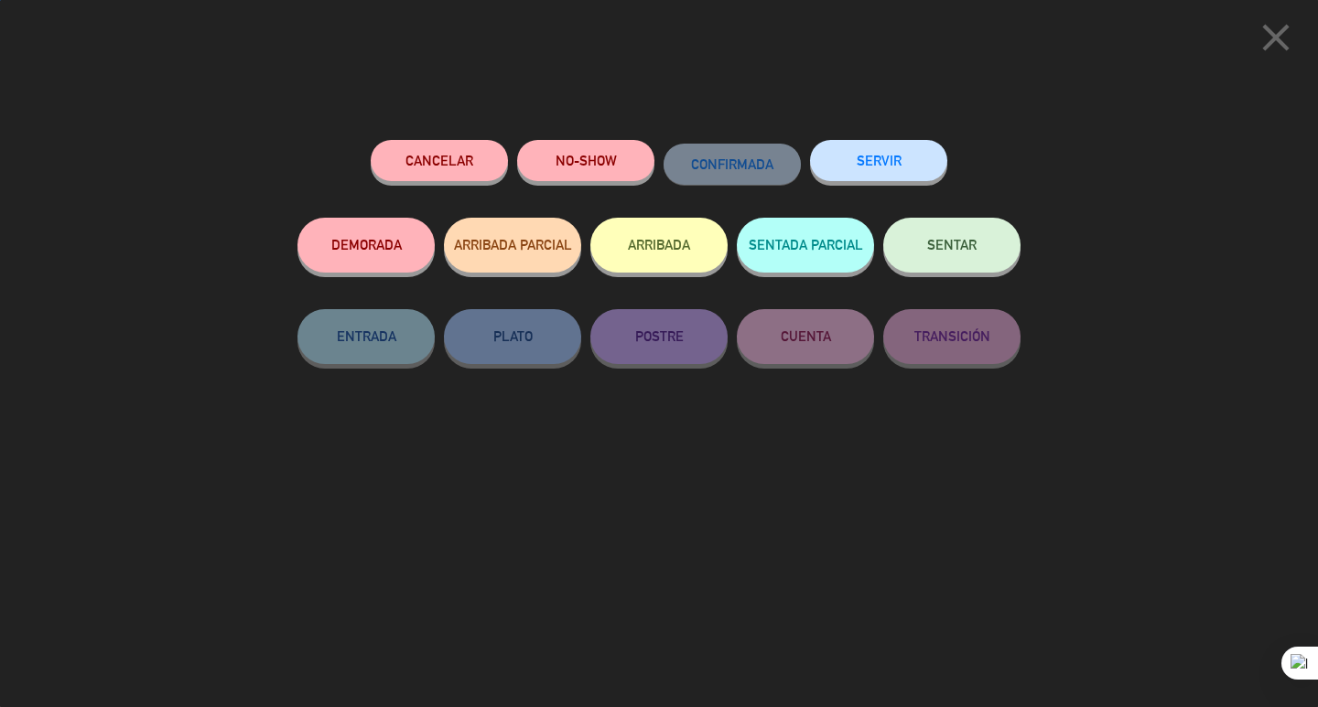
click at [960, 256] on button "SENTAR" at bounding box center [951, 245] width 137 height 55
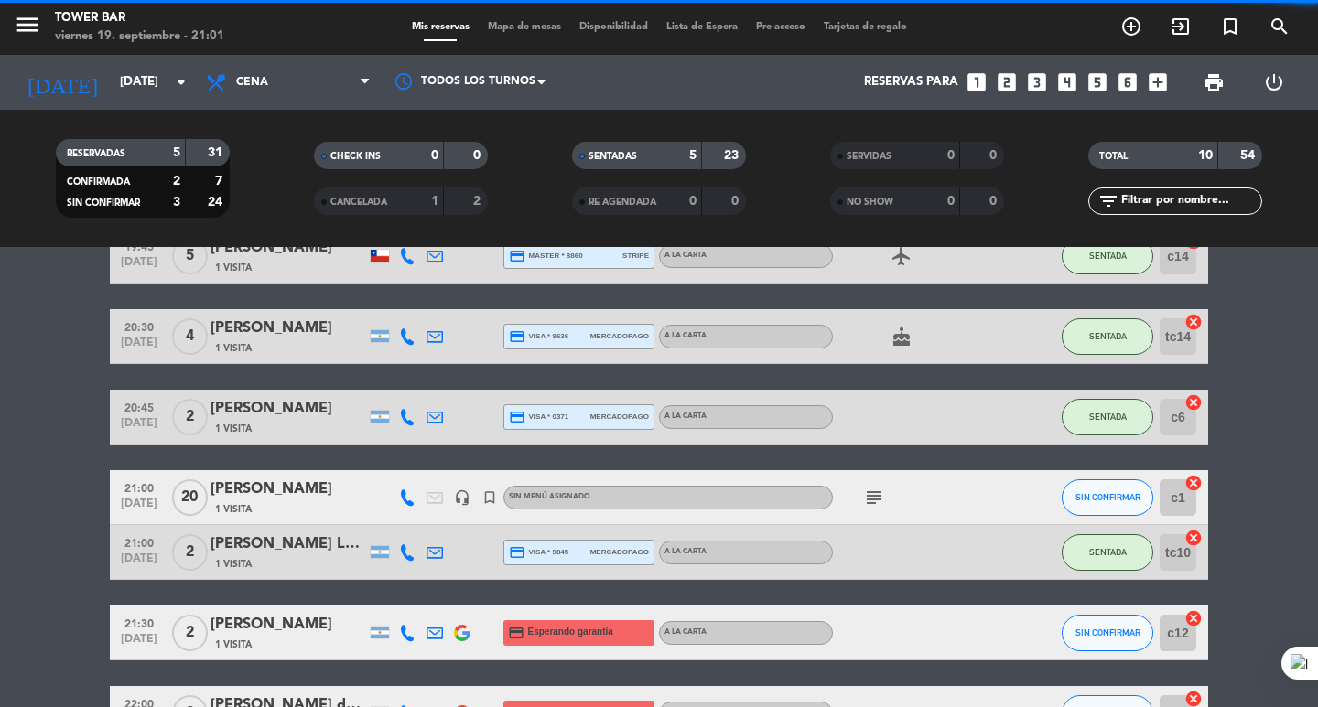
click at [225, 414] on div "[PERSON_NAME]" at bounding box center [289, 409] width 156 height 24
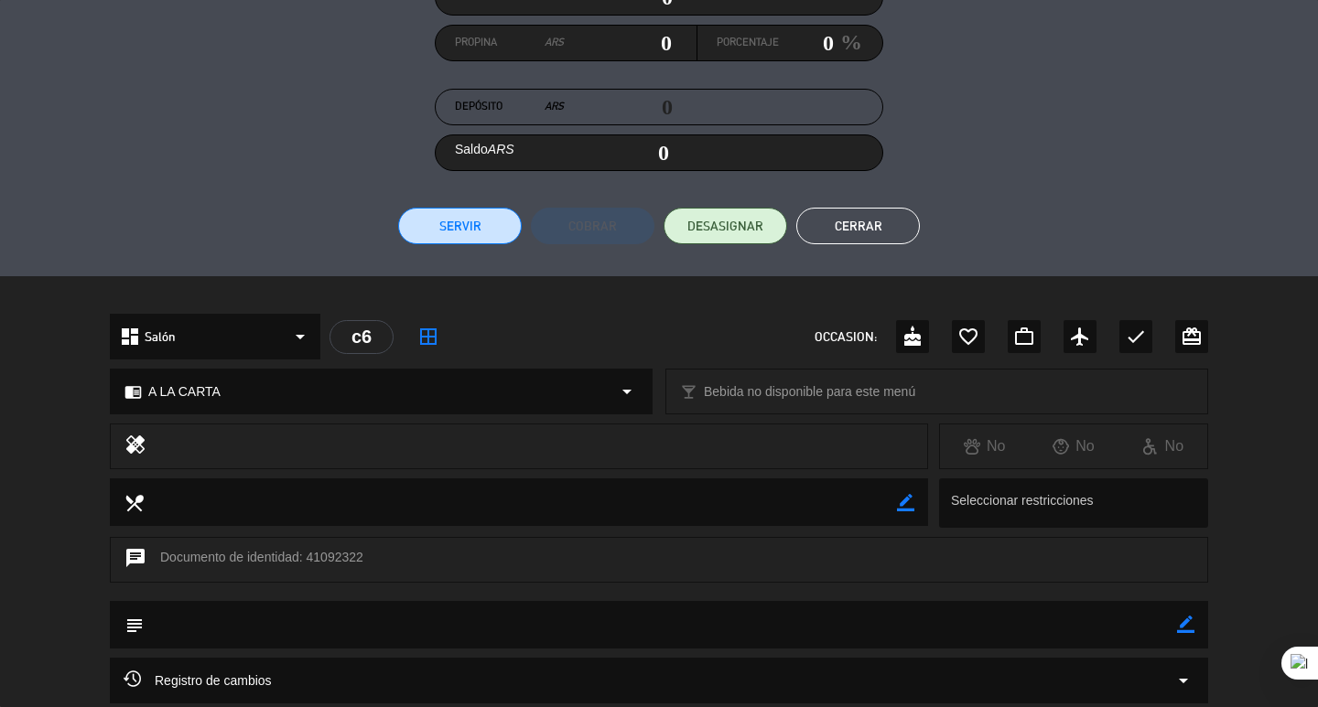
scroll to position [275, 0]
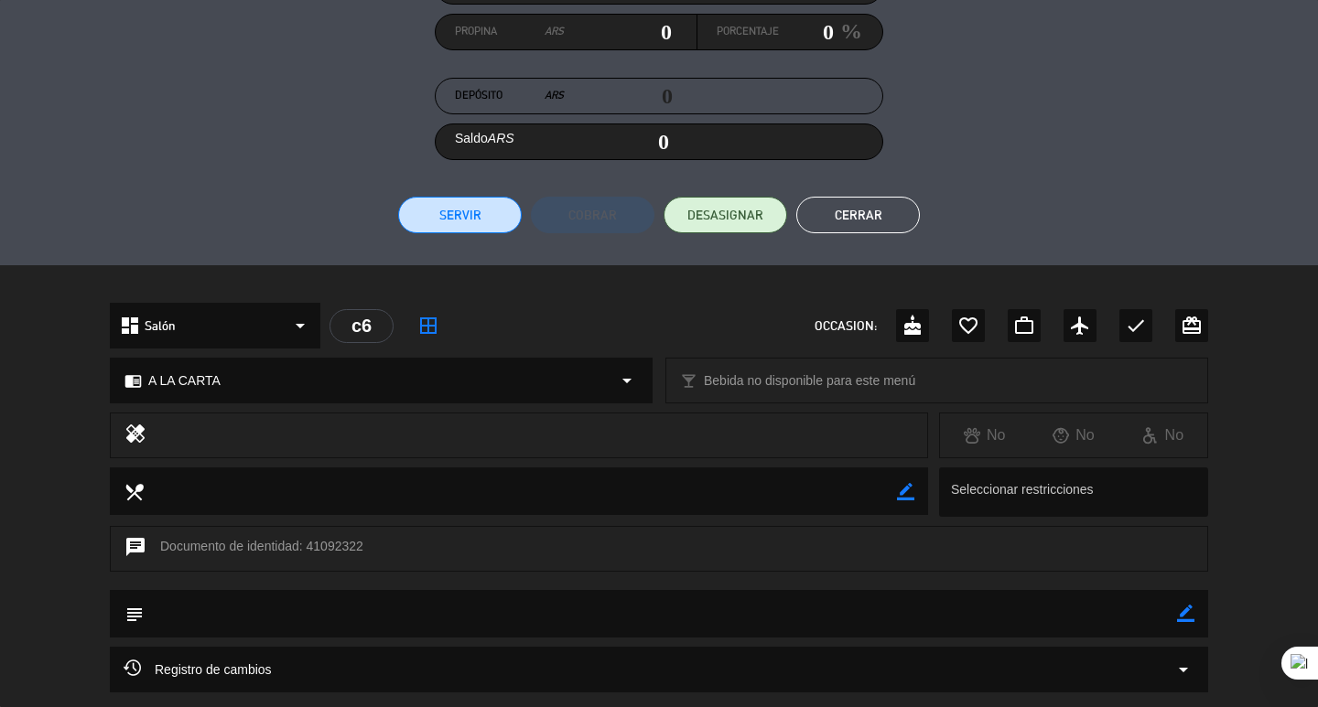
click at [859, 219] on button "Cerrar" at bounding box center [858, 215] width 124 height 37
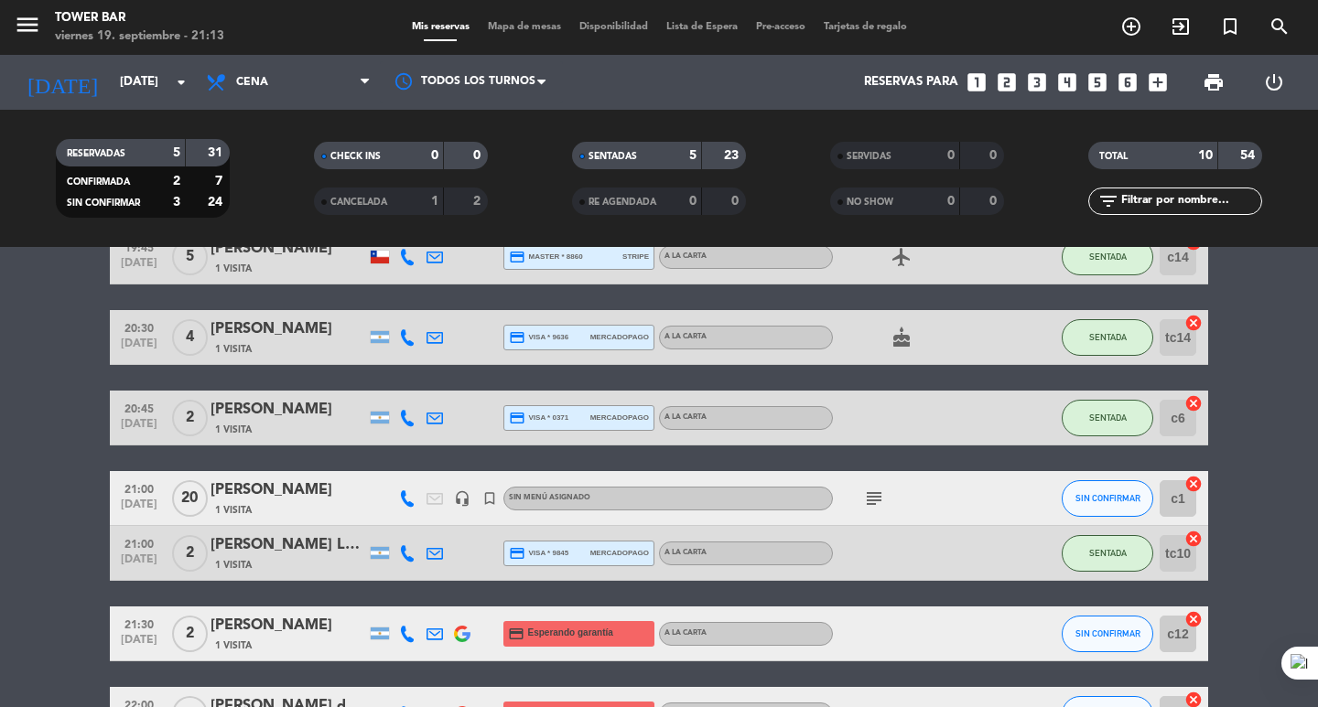
scroll to position [183, 0]
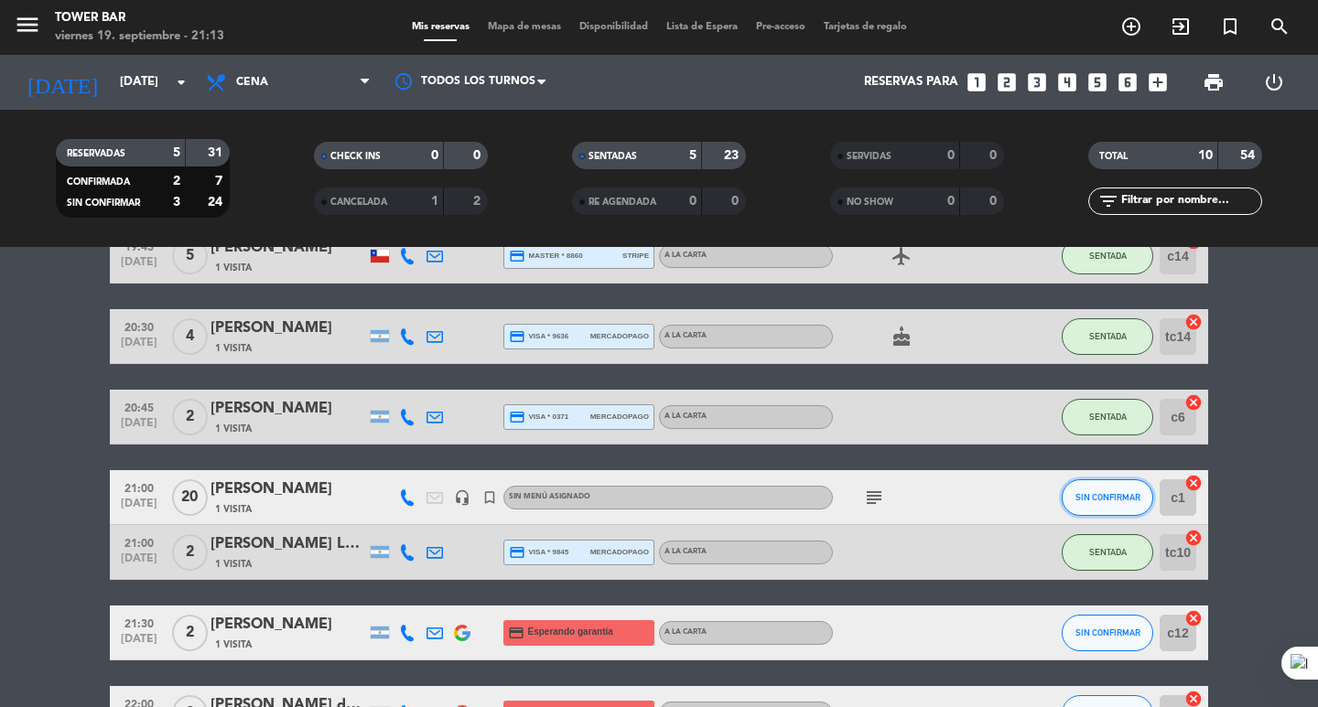
click at [1112, 496] on span "SIN CONFIRMAR" at bounding box center [1107, 497] width 65 height 10
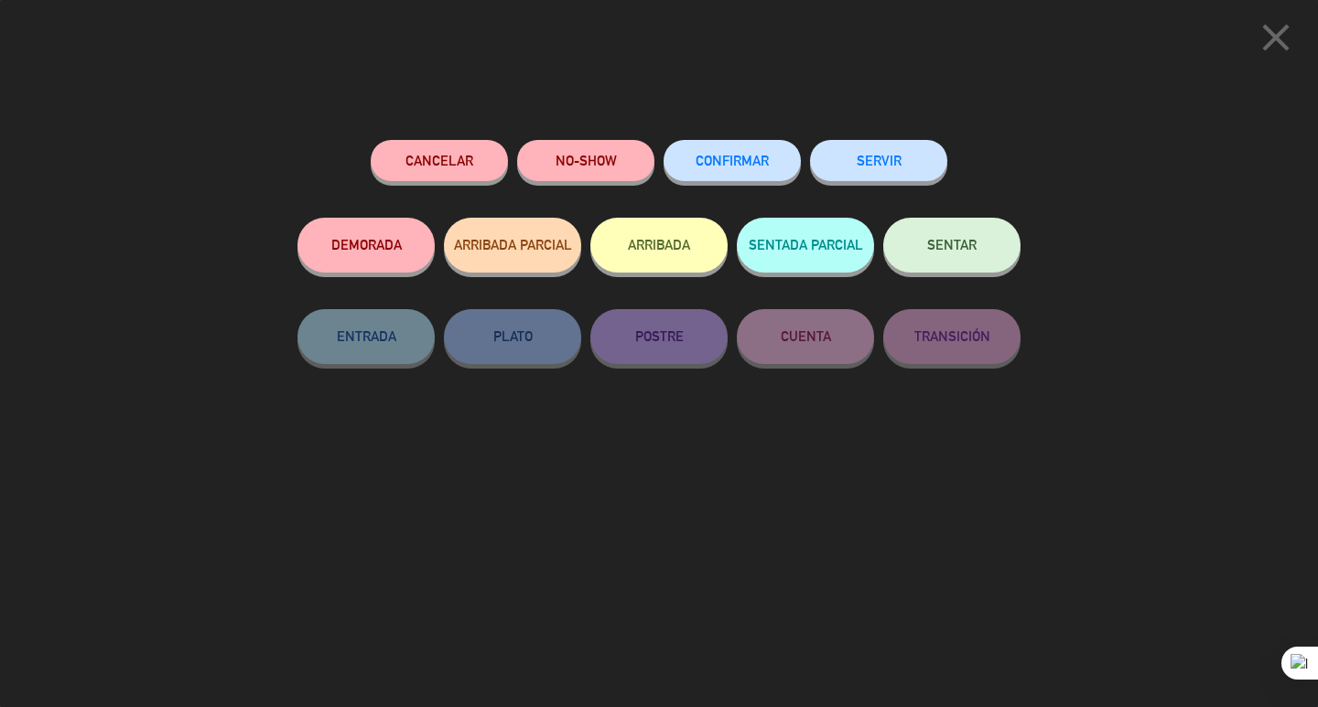
click at [934, 255] on button "SENTAR" at bounding box center [951, 245] width 137 height 55
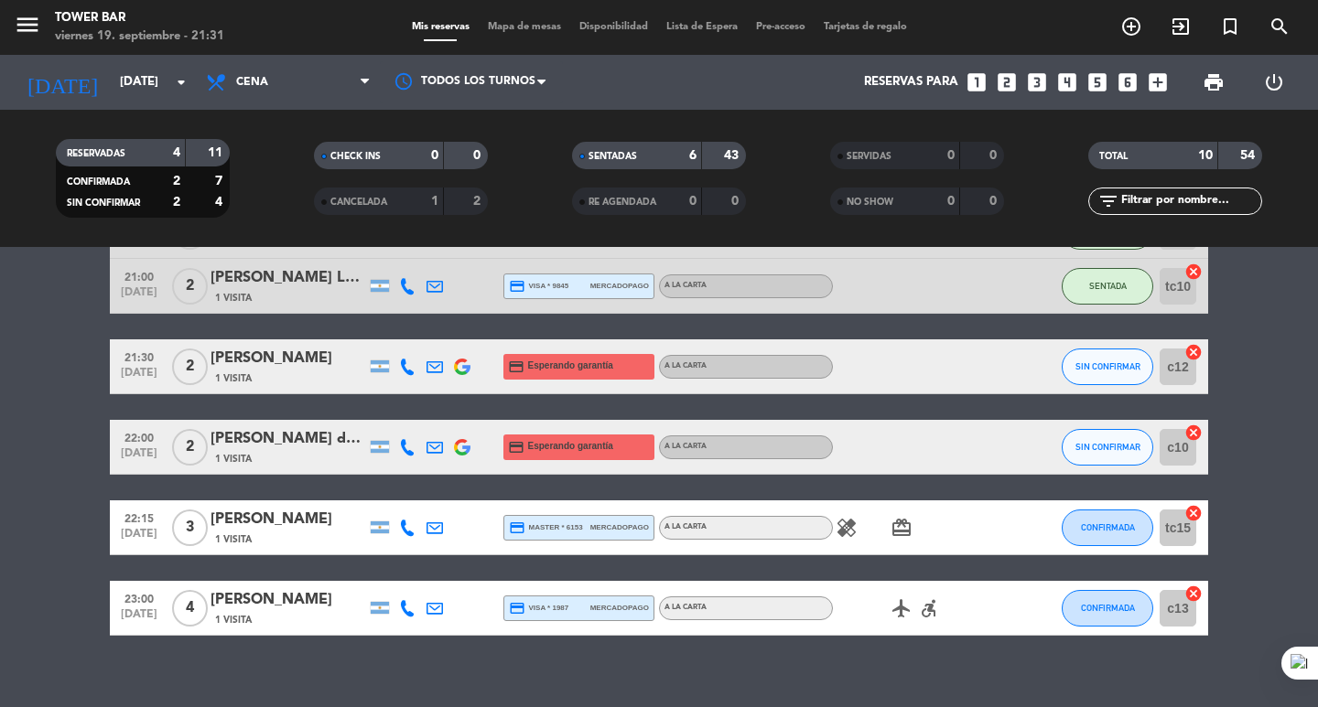
scroll to position [470, 0]
